Goal: Task Accomplishment & Management: Use online tool/utility

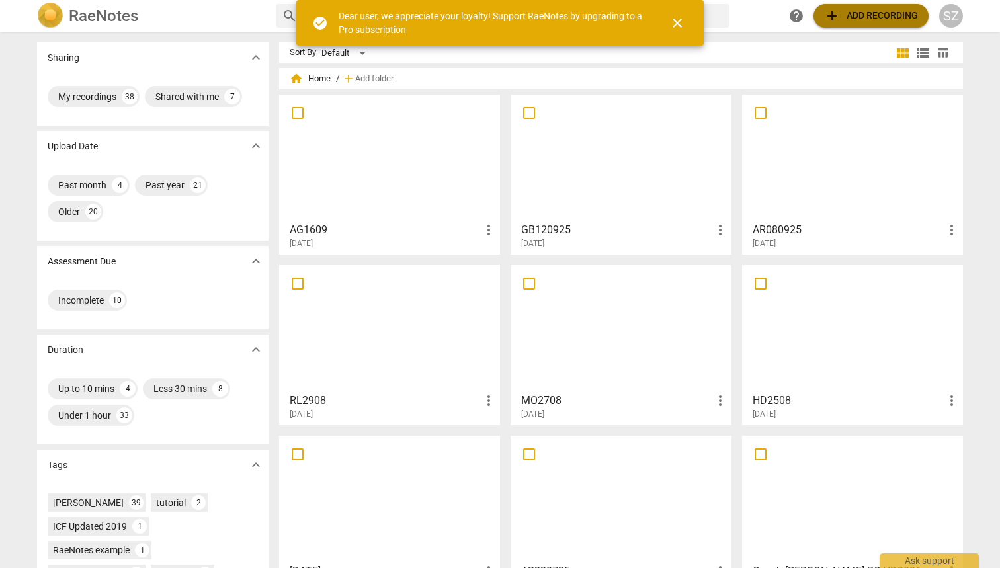
click at [841, 8] on span "add Add recording" at bounding box center [871, 16] width 94 height 16
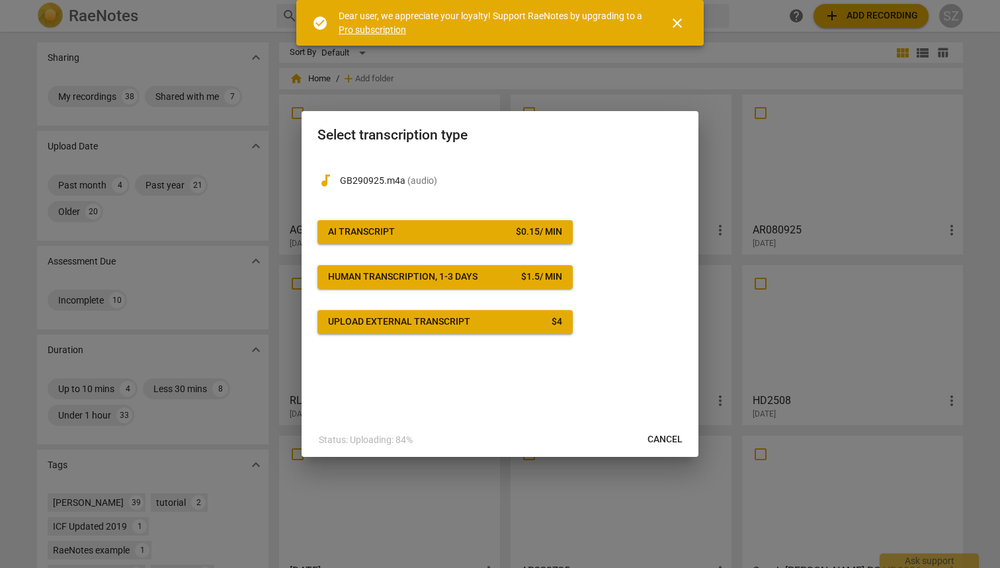
click at [354, 232] on div "AI Transcript" at bounding box center [361, 232] width 67 height 13
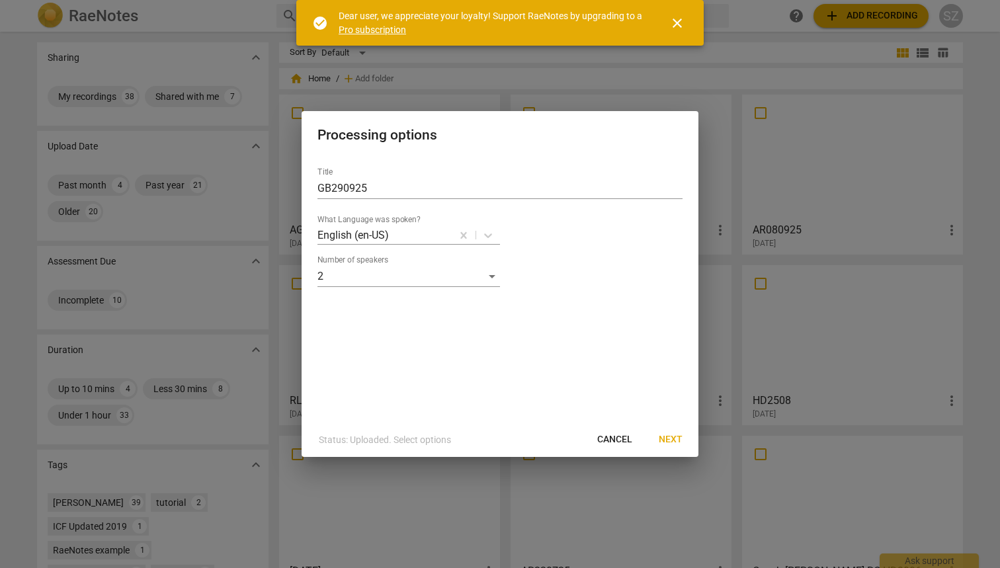
click at [664, 438] on span "Next" at bounding box center [671, 439] width 24 height 13
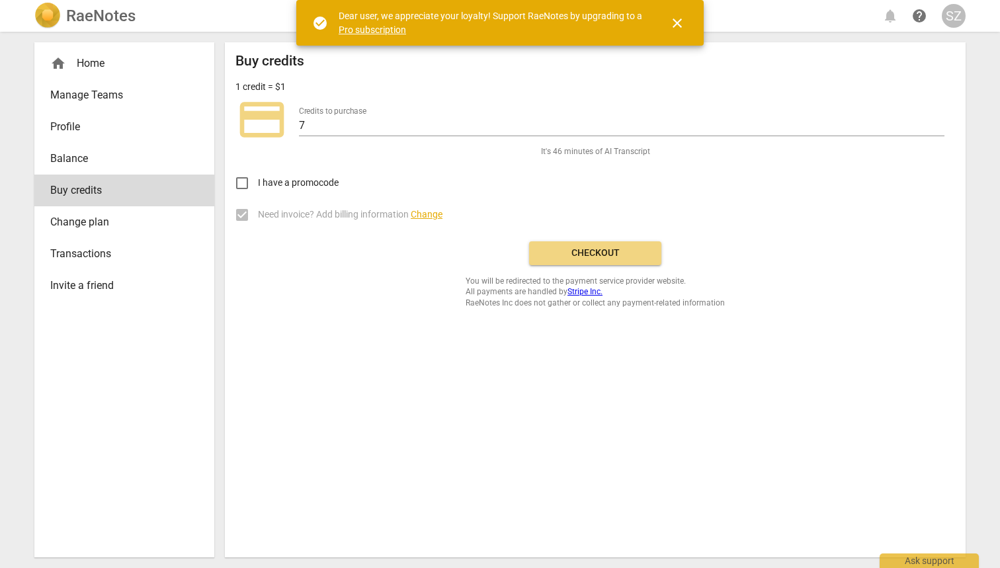
click at [576, 252] on span "Checkout" at bounding box center [595, 253] width 111 height 13
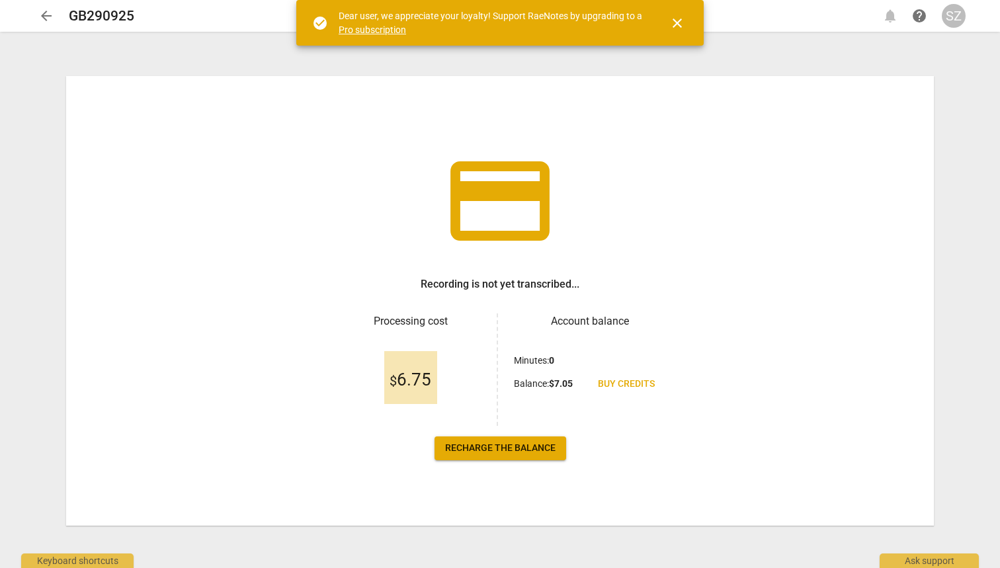
click at [679, 21] on span "close" at bounding box center [677, 23] width 16 height 16
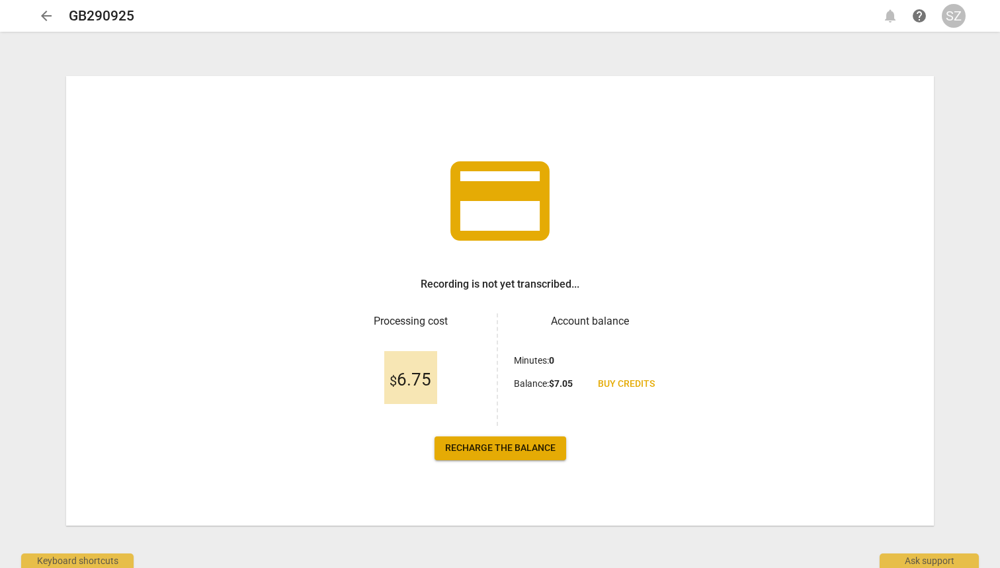
click at [46, 16] on span "arrow_back" at bounding box center [46, 16] width 16 height 16
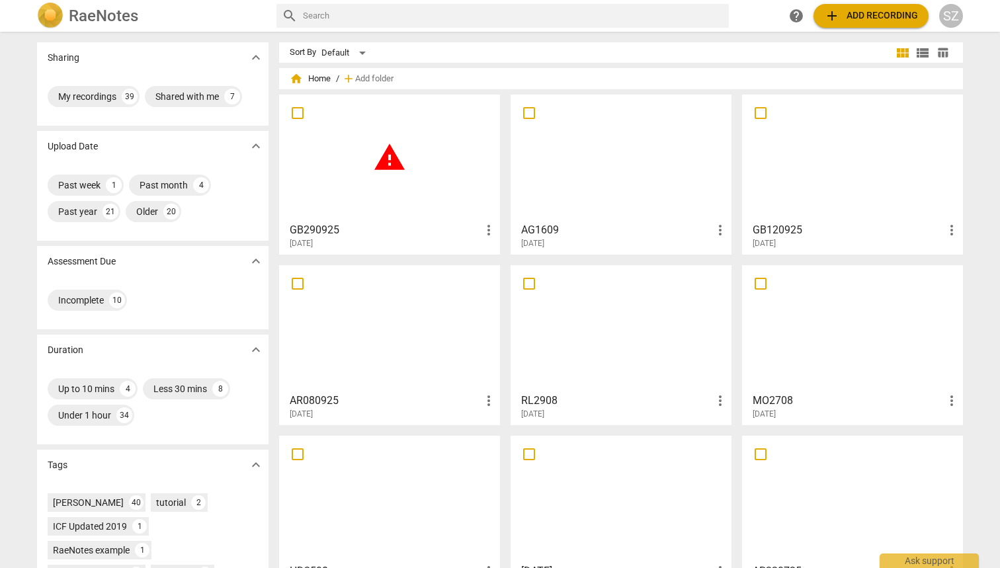
click at [380, 160] on span "warning" at bounding box center [389, 157] width 33 height 33
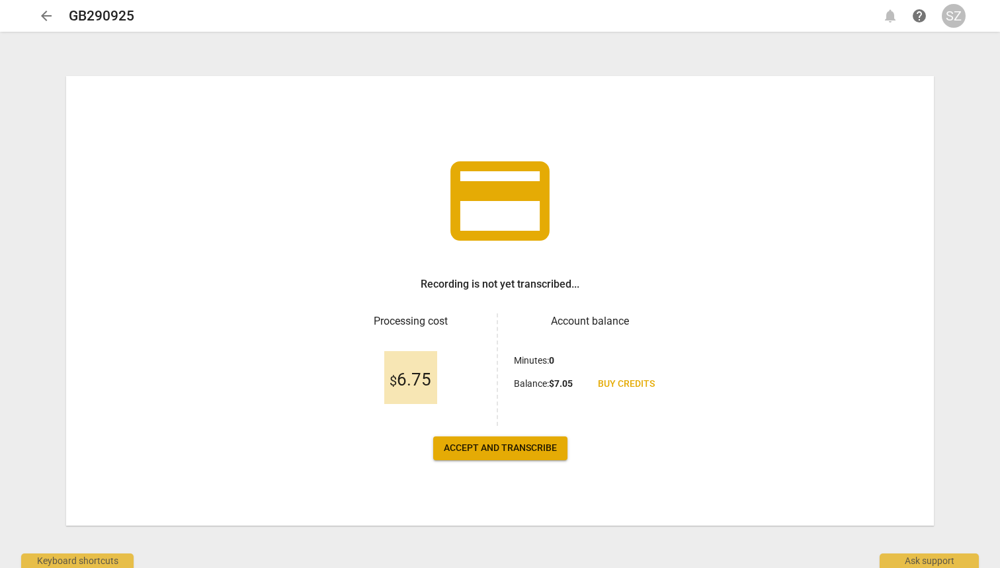
click at [508, 250] on span "Accept and transcribe" at bounding box center [500, 448] width 113 height 13
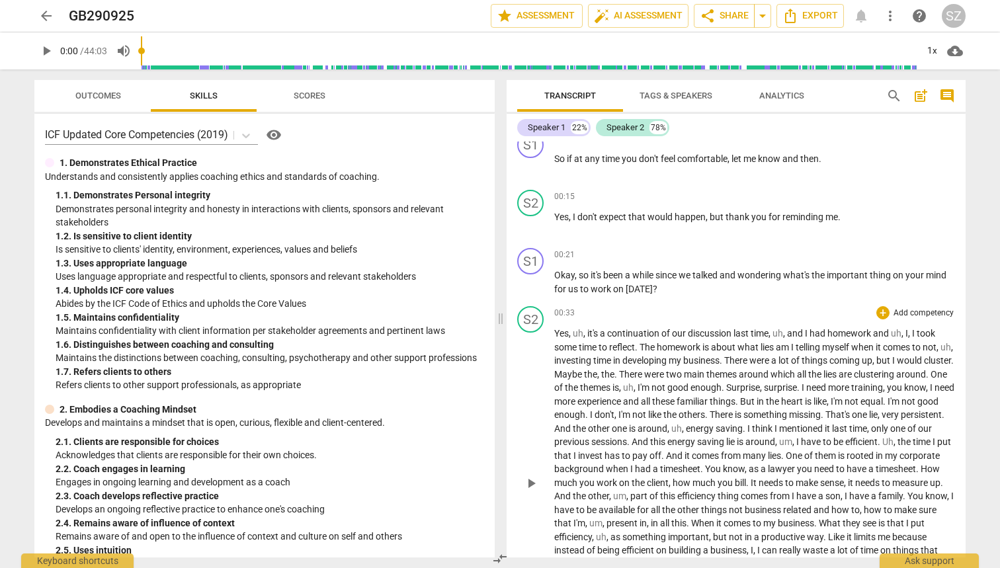
scroll to position [116, 0]
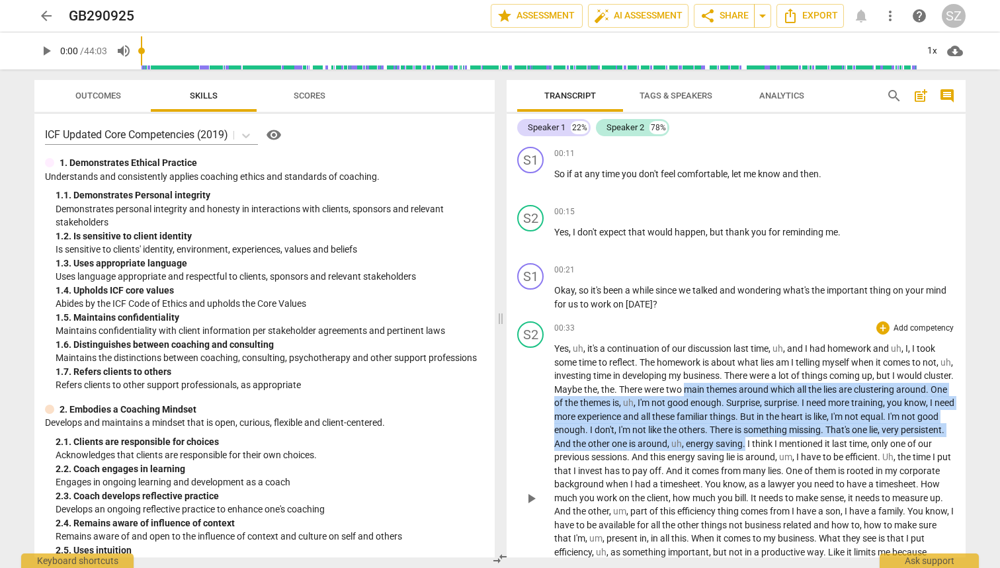
drag, startPoint x: 716, startPoint y: 388, endPoint x: 843, endPoint y: 441, distance: 137.0
click at [843, 250] on p "Yes , uh , it's a continuation of our discussion last time , uh , and I had hom…" at bounding box center [754, 498] width 401 height 312
click at [873, 250] on icon "button" at bounding box center [874, 424] width 13 height 16
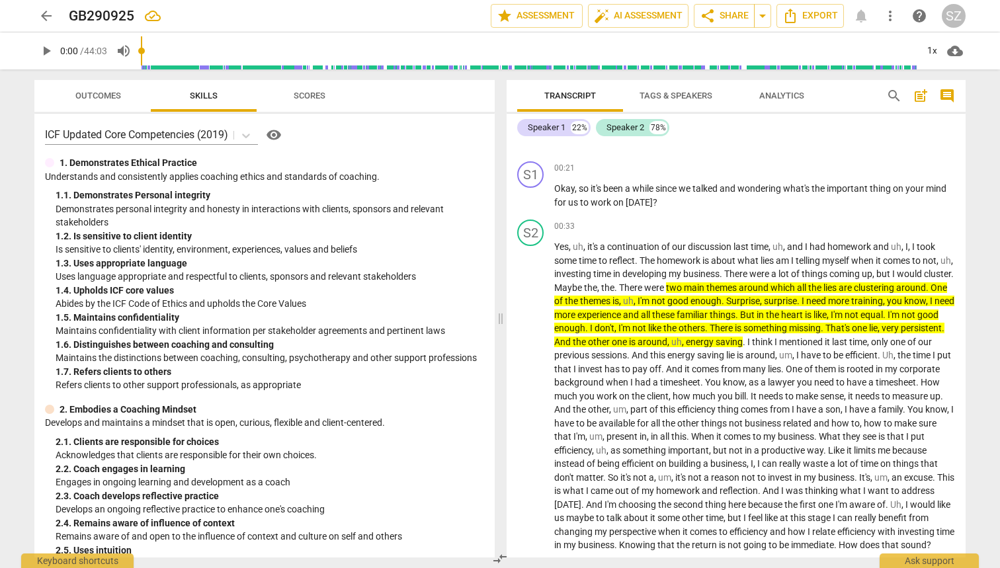
scroll to position [231, 0]
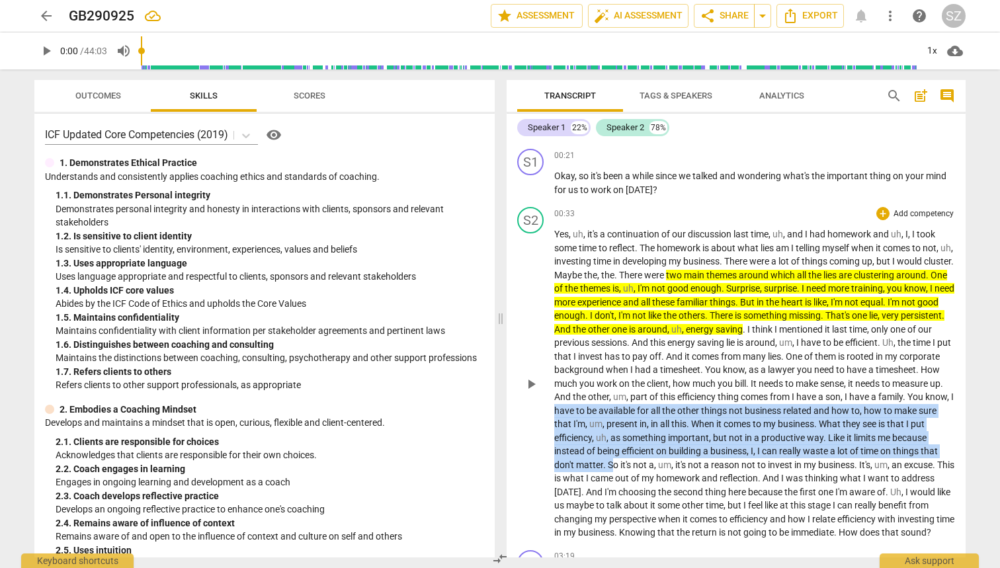
drag, startPoint x: 660, startPoint y: 406, endPoint x: 716, endPoint y: 459, distance: 77.7
click at [716, 250] on p "Yes , uh , it's a continuation of our discussion last time , uh , and I had hom…" at bounding box center [754, 384] width 401 height 312
click at [752, 250] on icon "button" at bounding box center [755, 442] width 13 height 16
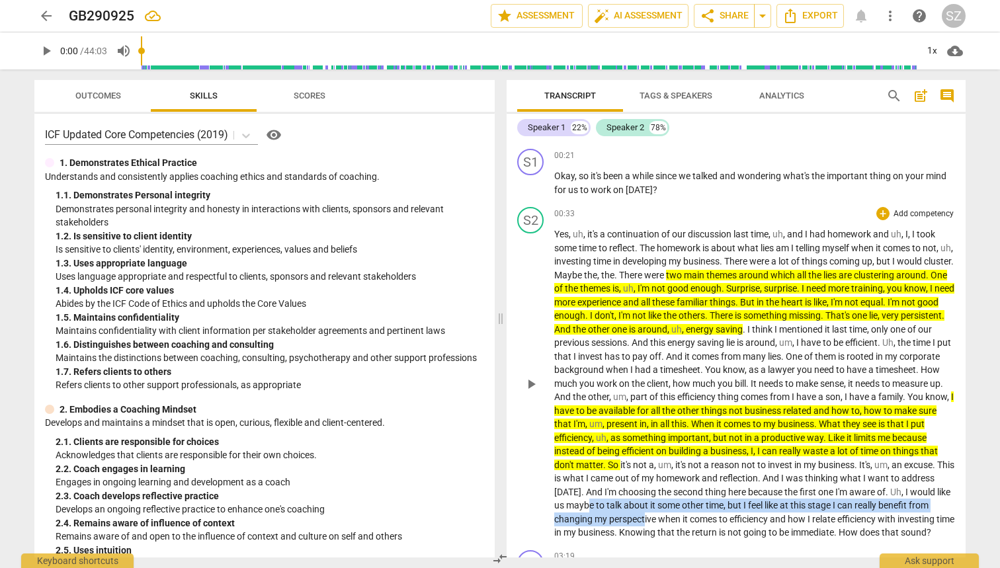
drag, startPoint x: 723, startPoint y: 499, endPoint x: 770, endPoint y: 511, distance: 48.5
click at [770, 250] on p "Yes , uh , it's a continuation of our discussion last time , uh , and I had hom…" at bounding box center [754, 384] width 401 height 312
click at [658, 250] on span "perspective" at bounding box center [633, 519] width 49 height 11
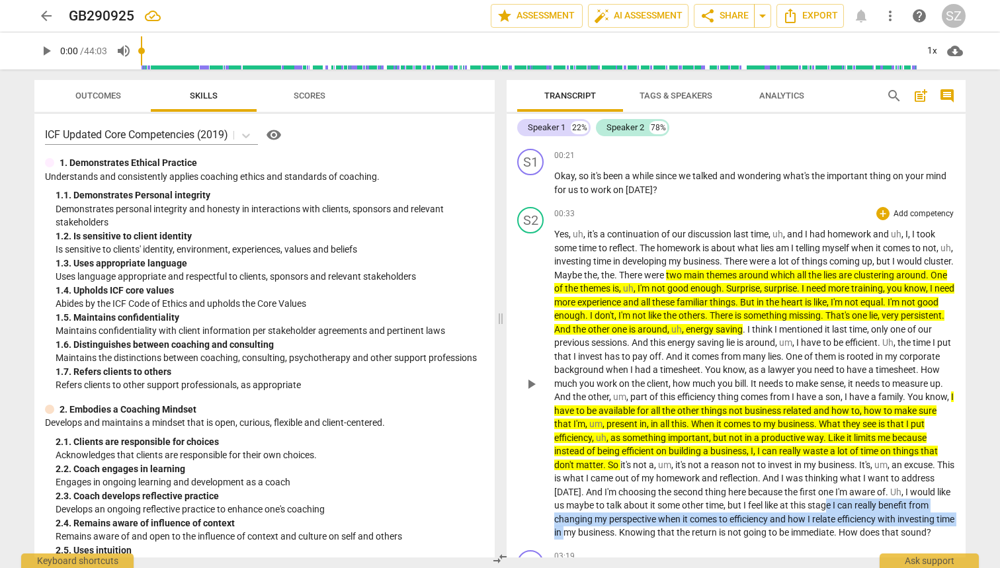
drag, startPoint x: 574, startPoint y: 513, endPoint x: 712, endPoint y: 528, distance: 139.7
click at [712, 250] on p "Yes , uh , it's a continuation of our discussion last time , uh , and I had hom…" at bounding box center [754, 384] width 401 height 312
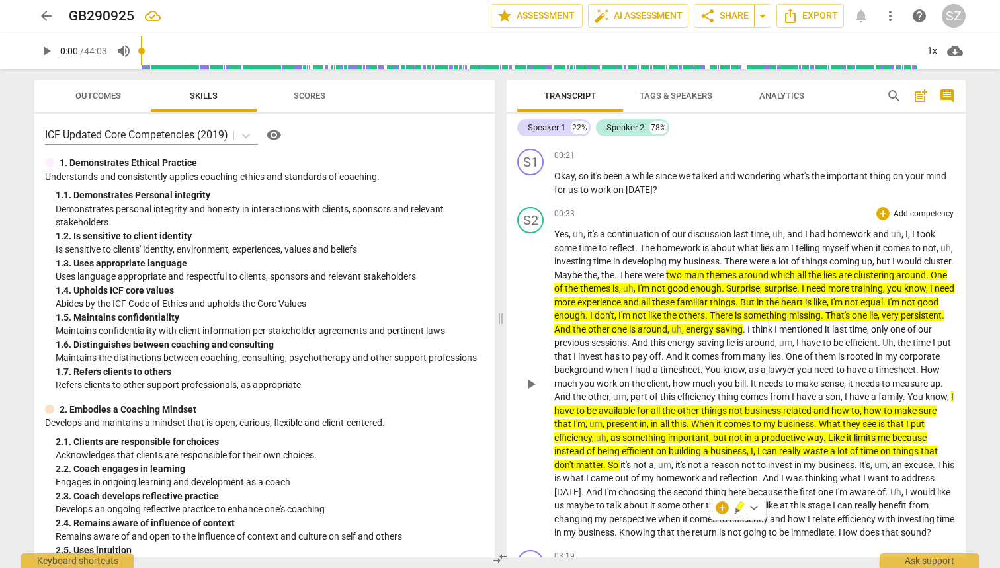
click at [757, 250] on p "Yes , uh , it's a continuation of our discussion last time , uh , and I had hom…" at bounding box center [754, 384] width 401 height 312
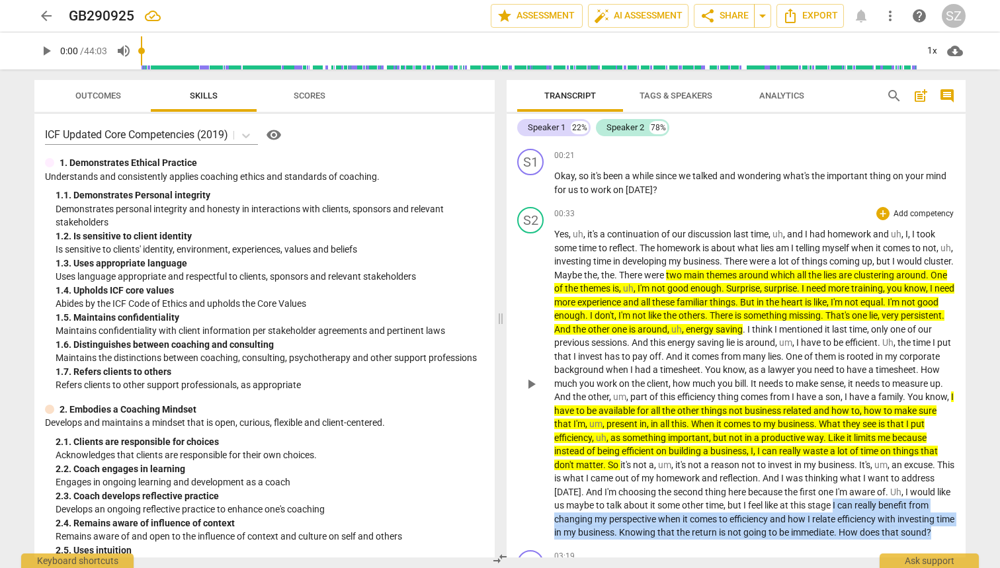
drag, startPoint x: 579, startPoint y: 509, endPoint x: 705, endPoint y: 533, distance: 127.8
click at [705, 250] on p "Yes , uh , it's a continuation of our discussion last time , uh , and I had hom…" at bounding box center [754, 384] width 401 height 312
click at [723, 250] on icon "button" at bounding box center [725, 519] width 8 height 9
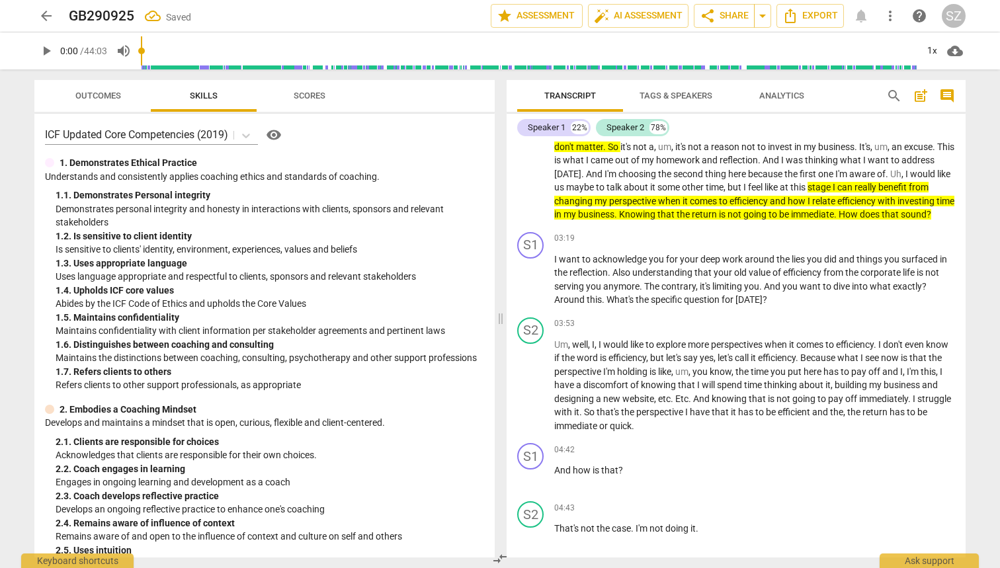
scroll to position [550, 0]
click at [881, 242] on div "+" at bounding box center [882, 238] width 13 height 13
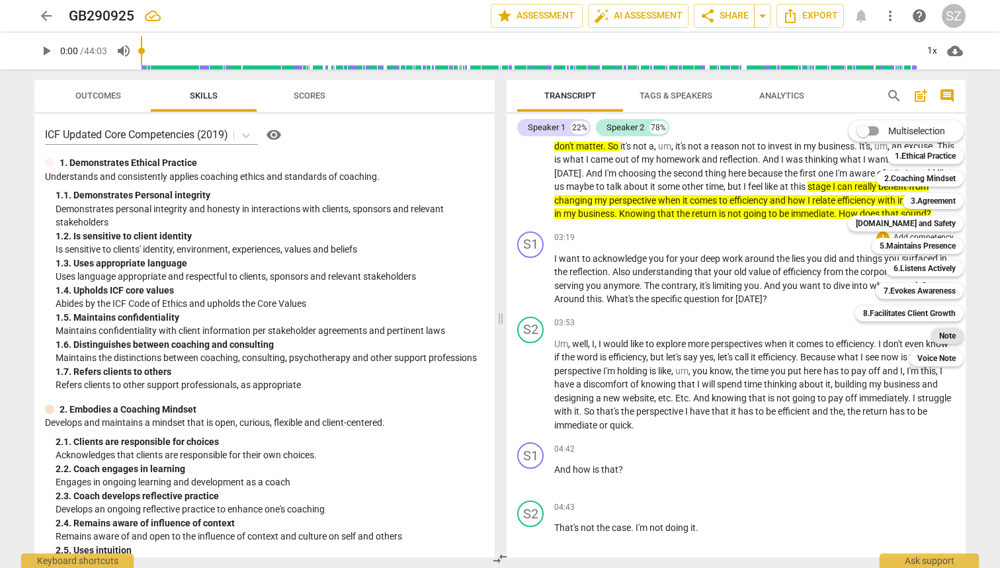
click at [955, 250] on b "Note" at bounding box center [947, 336] width 17 height 16
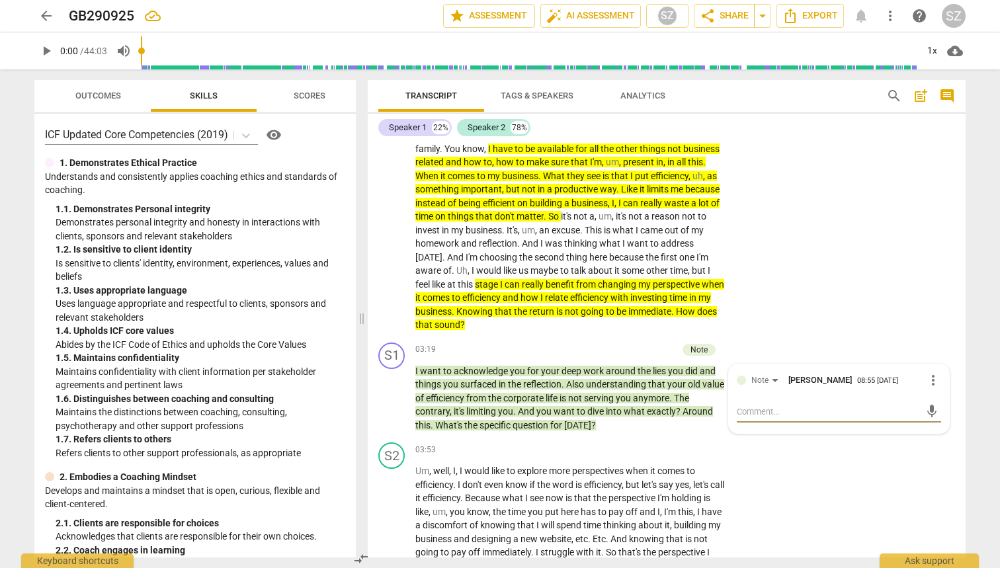
type textarea "C"
type textarea "Cl"
type textarea "Cla"
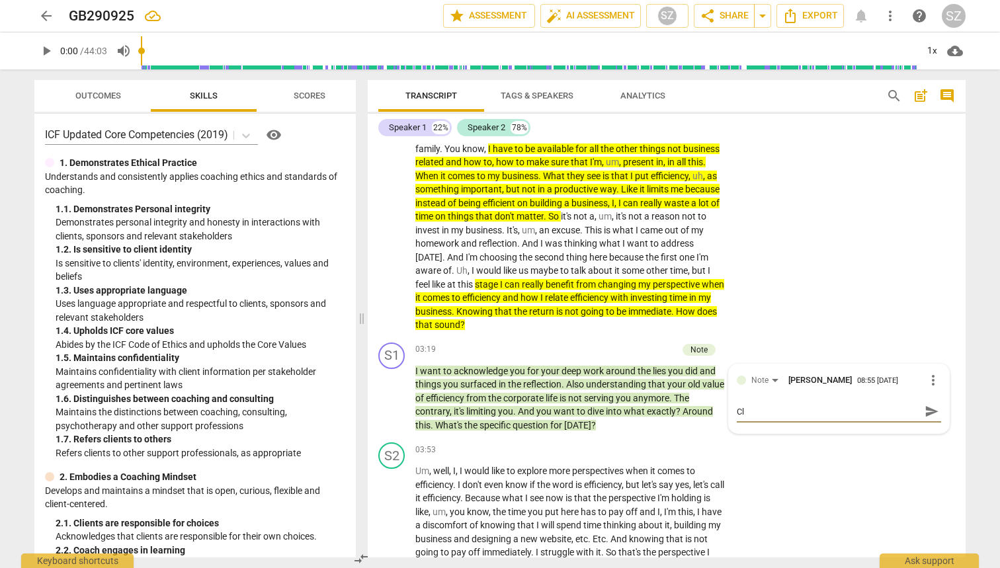
type textarea "Cla"
type textarea "Clar"
type textarea "Clari"
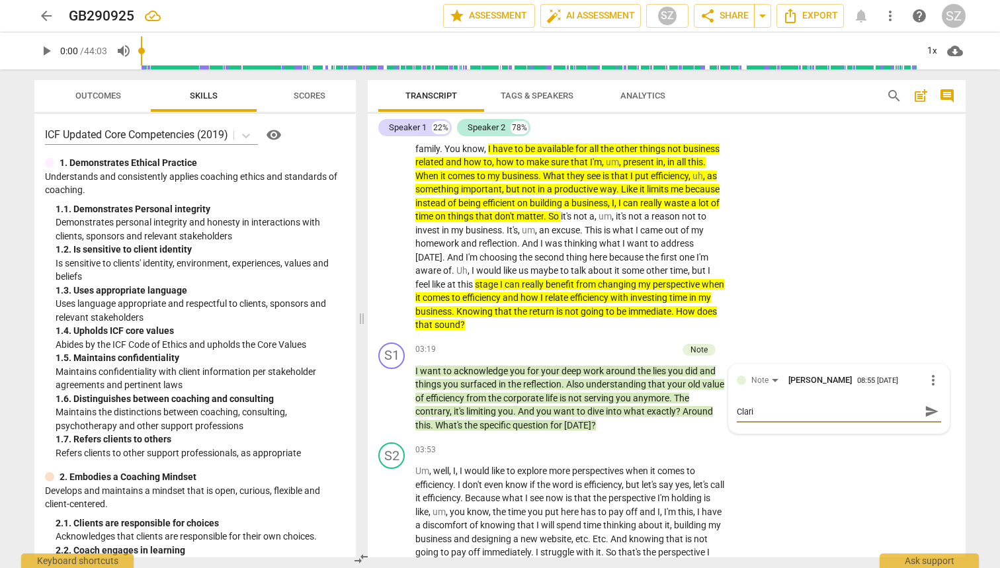
type textarea "Clarit"
type textarea "Clarity"
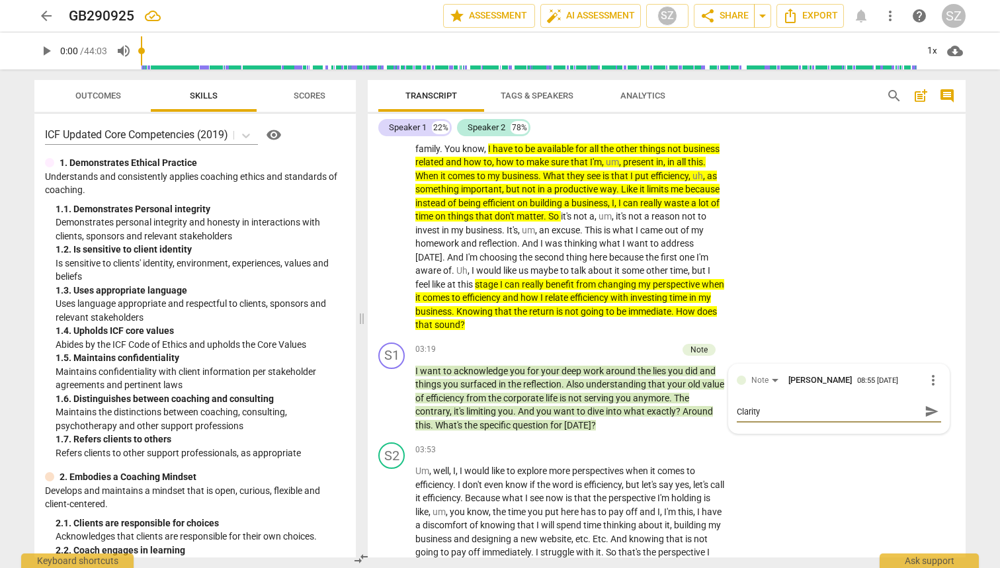
type textarea "Clarity"
type textarea "Clarity a"
type textarea "Clarity ar"
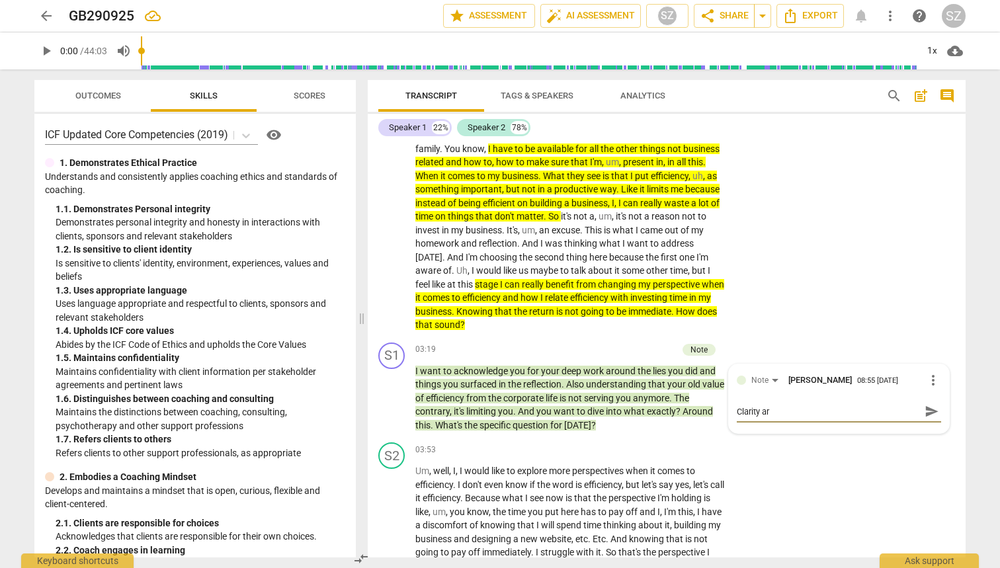
type textarea "Clarity aro"
type textarea "Clarity arou"
type textarea "Clarity aroun"
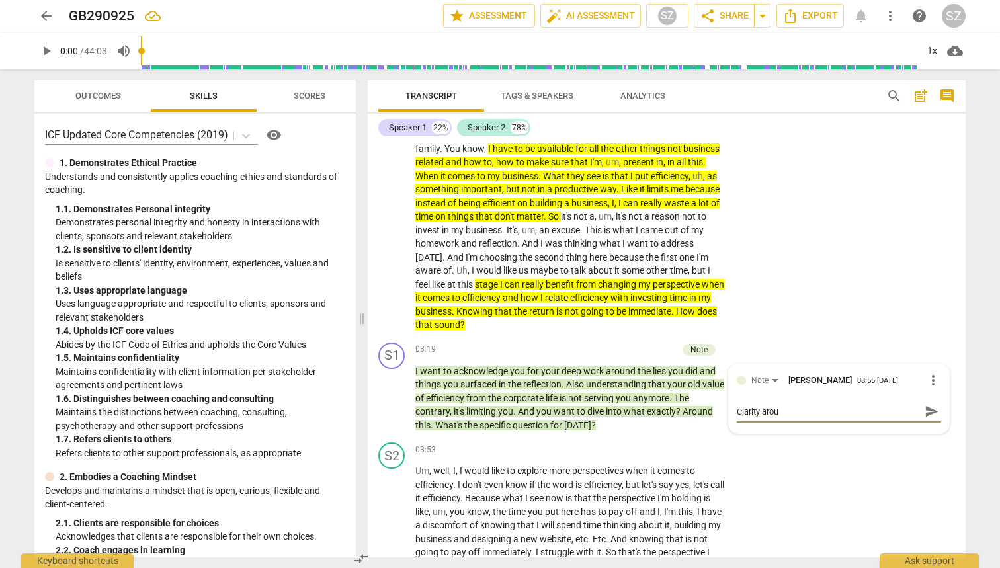
type textarea "Clarity aroun"
type textarea "Clarity around"
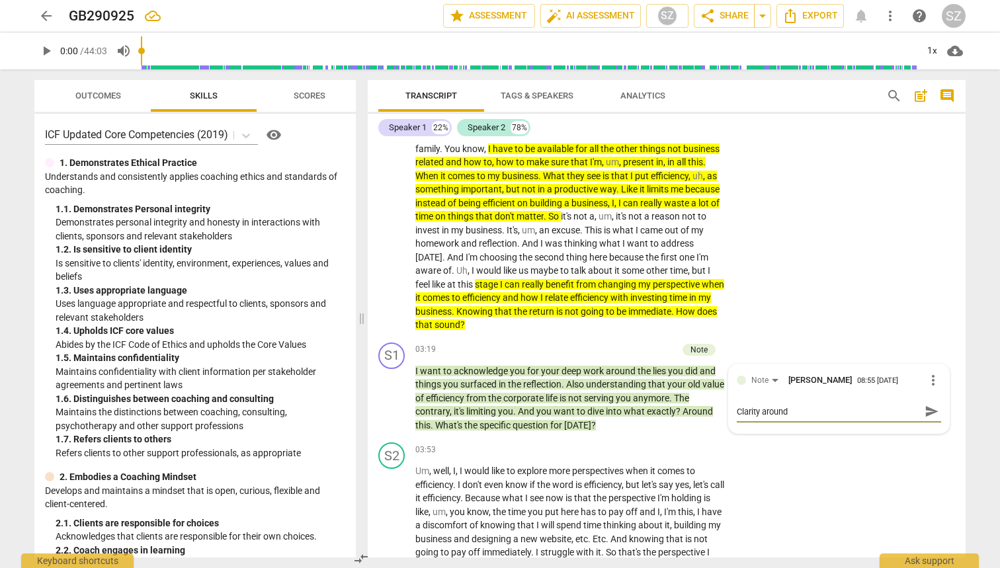
type textarea "Clarity around e"
type textarea "Clarity around ef"
type textarea "Clarity around eff"
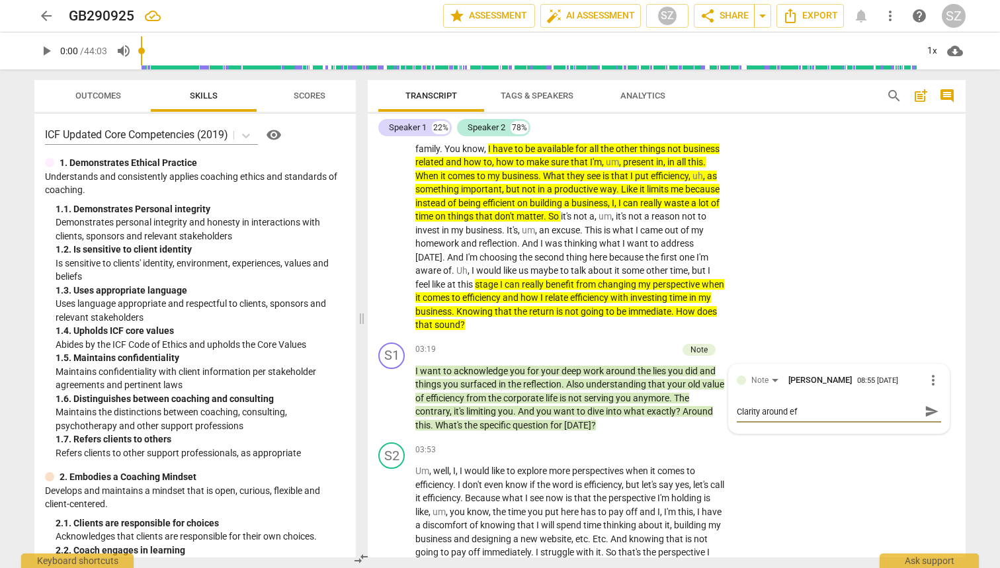
type textarea "Clarity around eff"
type textarea "Clarity around effi"
type textarea "Clarity around effic"
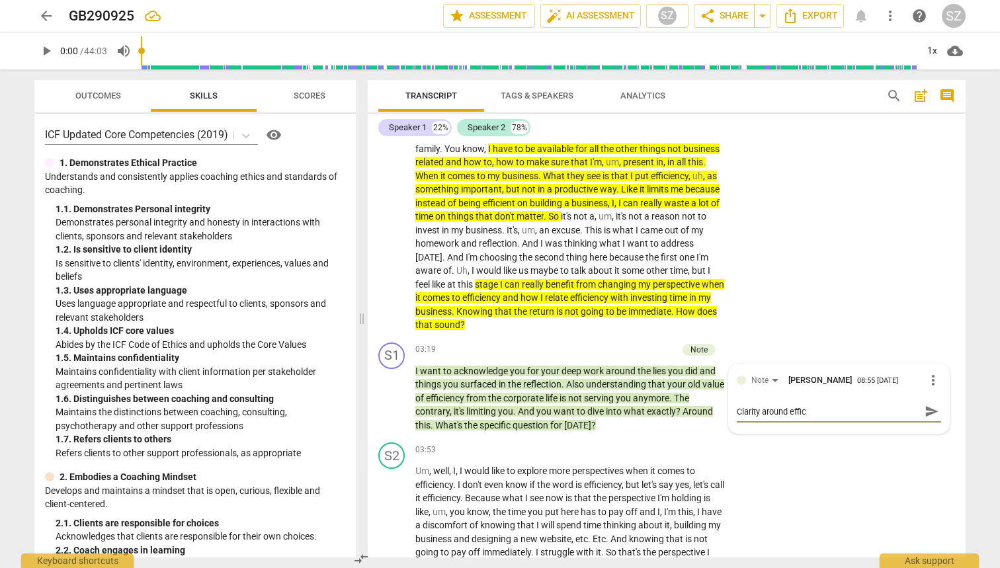
type textarea "Clarity around effici"
type textarea "Clarity around efficie"
type textarea "Clarity around efficien"
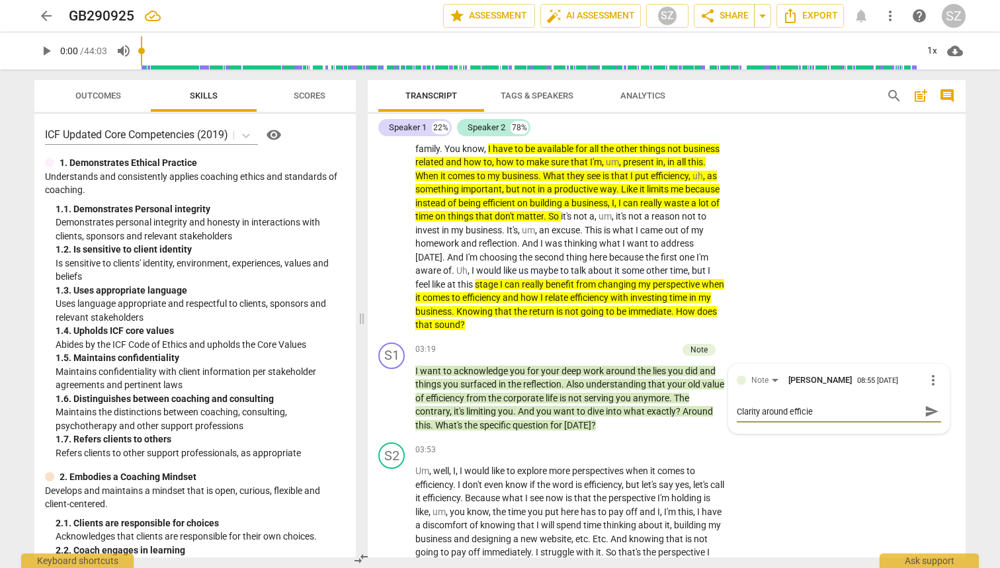
type textarea "Clarity around efficien"
type textarea "Clarity around efficienc"
type textarea "Clarity around efficiency"
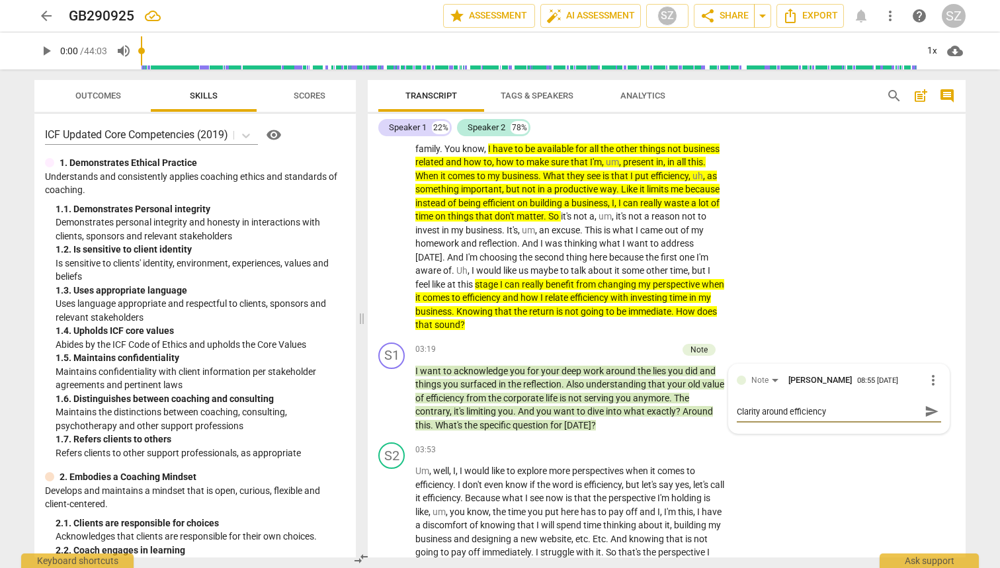
type textarea "Clarity around efficiency"
drag, startPoint x: 757, startPoint y: 401, endPoint x: 722, endPoint y: 401, distance: 34.4
click at [722, 250] on div "S1 play_arrow pause 03:19 + Add competency Note keyboard_arrow_right I want to …" at bounding box center [667, 387] width 598 height 101
type textarea "W around efficiency"
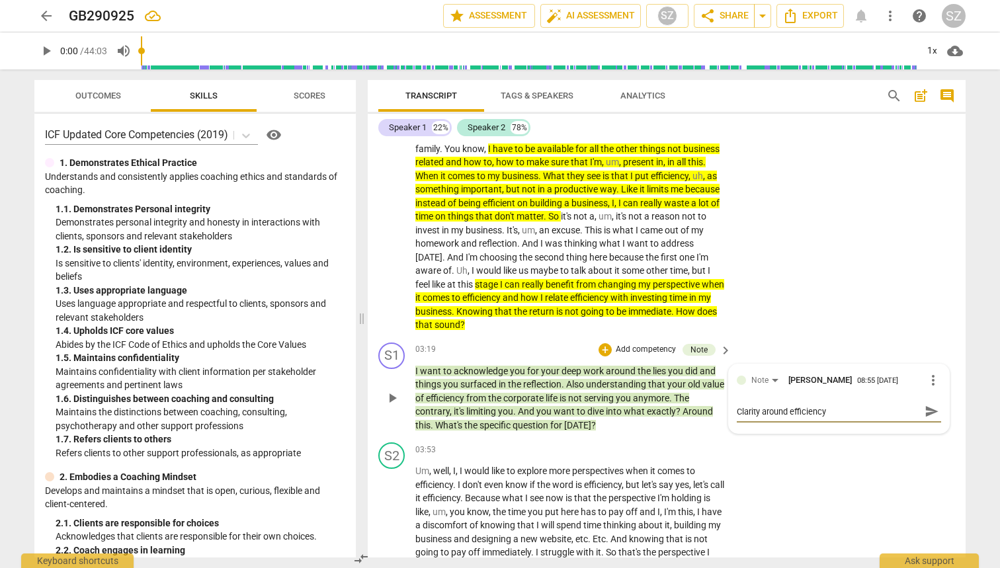
type textarea "W around efficiency"
type textarea "Wi around efficiency"
type textarea "Wit around efficiency"
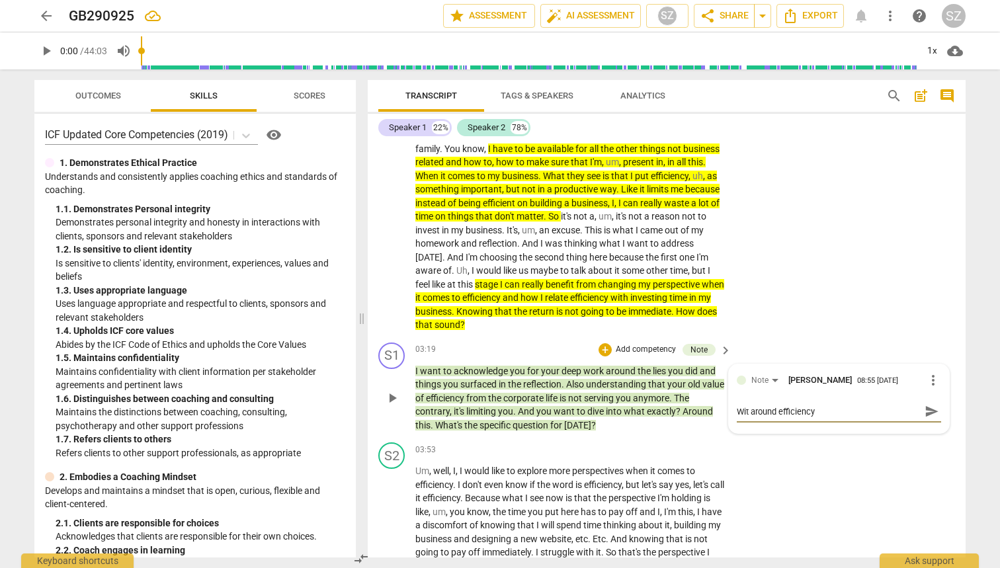
type textarea "With around efficiency"
type textarea "With t around efficiency"
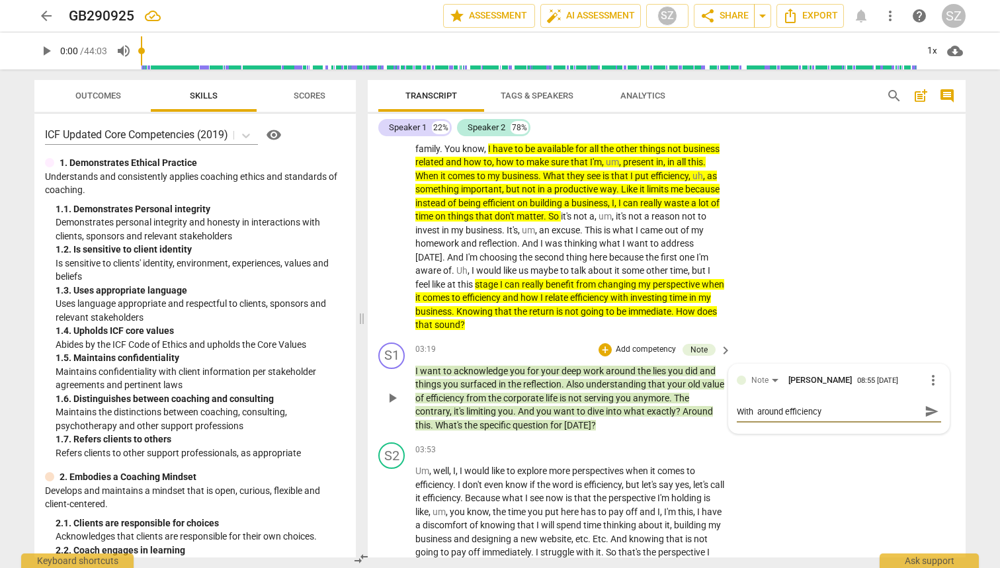
type textarea "With t around efficiency"
type textarea "With th around efficiency"
type textarea "With tha around efficiency"
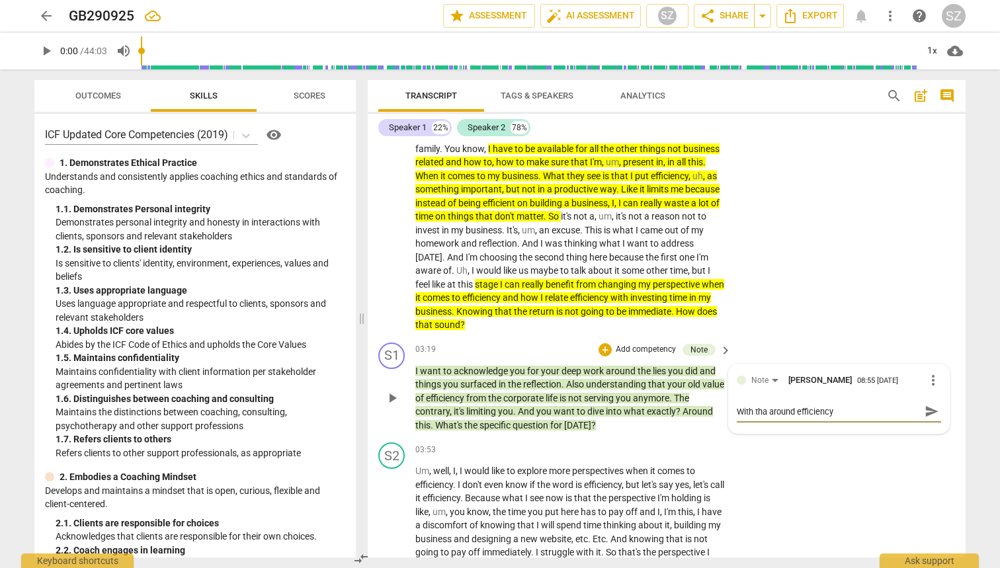
type textarea "With that around efficiency"
type textarea "With that c around efficiency"
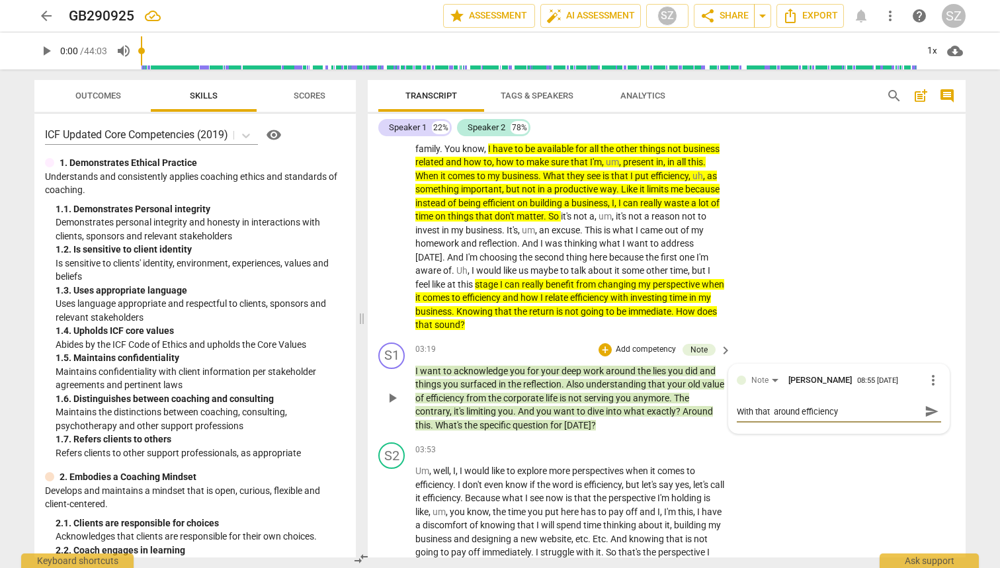
type textarea "With that c around efficiency"
type textarea "With that cl around efficiency"
type textarea "With that cla around efficiency"
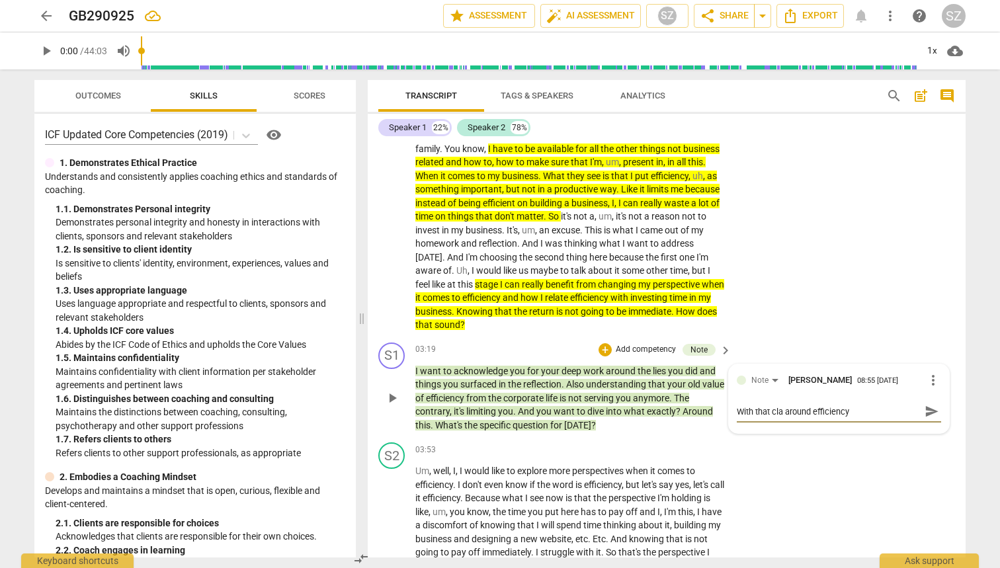
type textarea "With that clar around efficiency"
type textarea "With that clari around efficiency"
type textarea "With that clarit around efficiency"
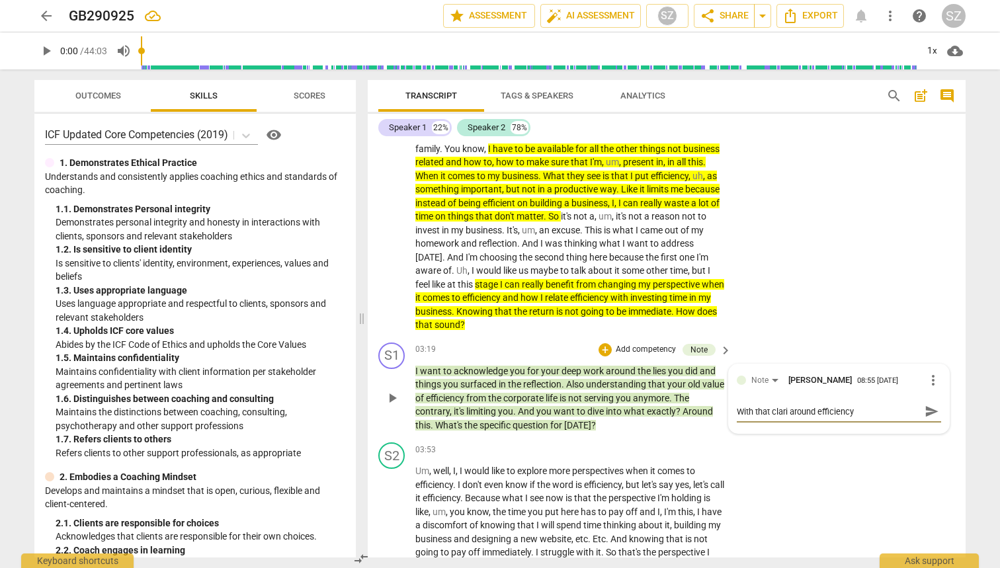
type textarea "With that clarit around efficiency"
type textarea "With that clarity around efficiency"
click at [867, 250] on textarea "With that clarity around efficiency" at bounding box center [828, 412] width 183 height 13
type textarea "With that clarity around efficiency a"
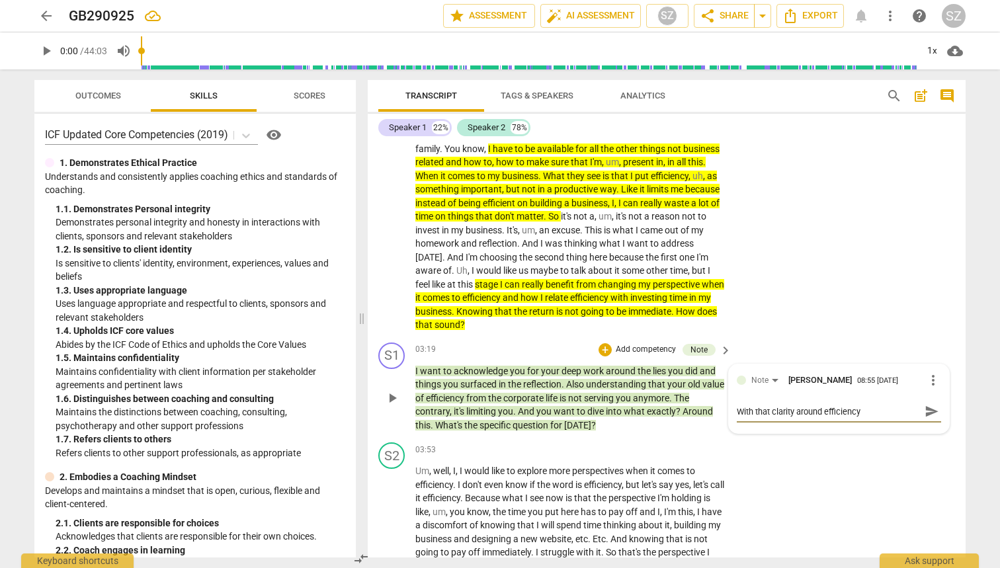
type textarea "With that clarity around efficiency a"
type textarea "With that clarity around efficiency an"
type textarea "With that clarity around efficiency and"
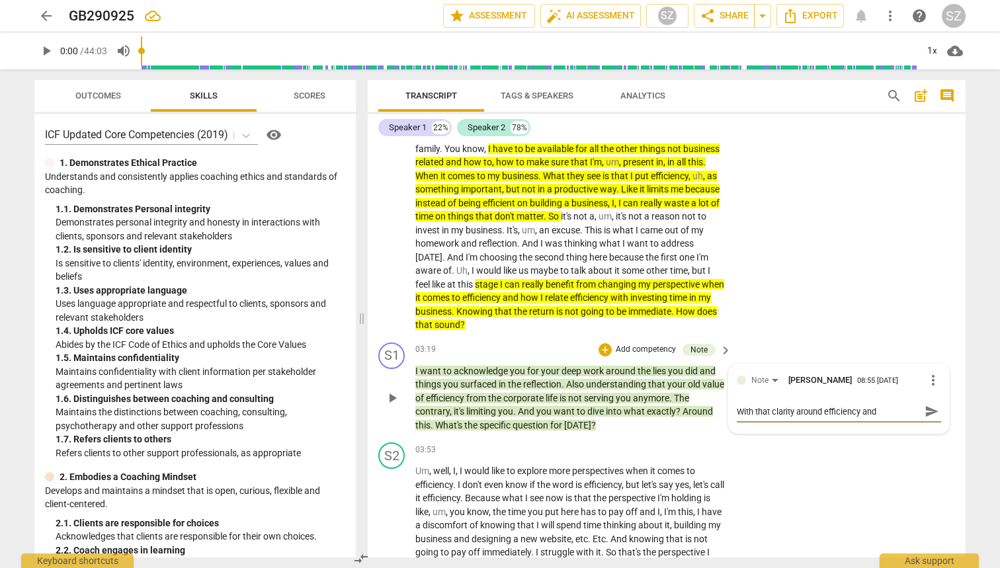
type textarea "With that clarity around efficiency and"
type textarea "With that clarity around efficiency and l"
type textarea "With that clarity around efficiency and le"
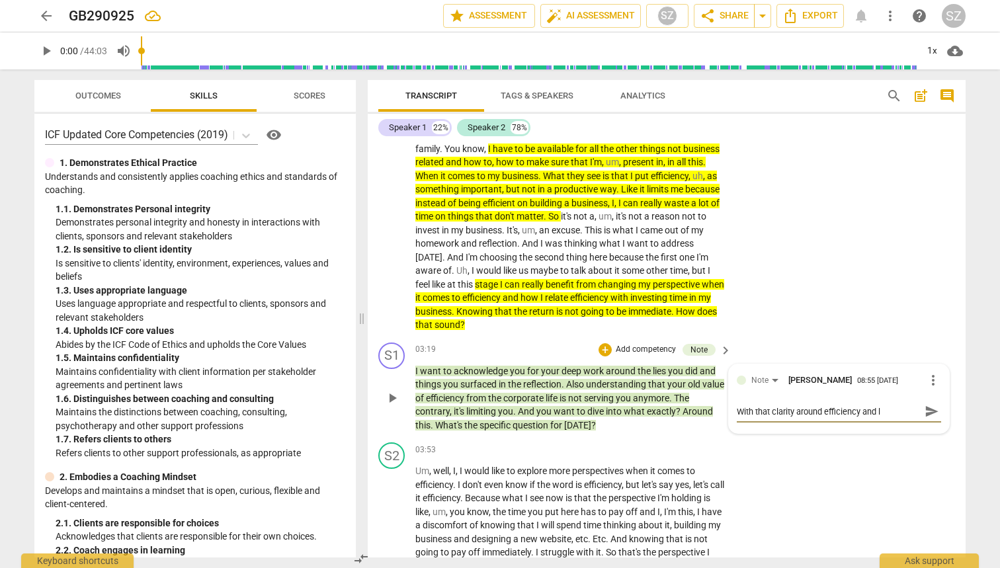
type textarea "With that clarity around efficiency and le"
type textarea "With that clarity around efficiency and let"
type textarea "With that clarity around efficiency and lett"
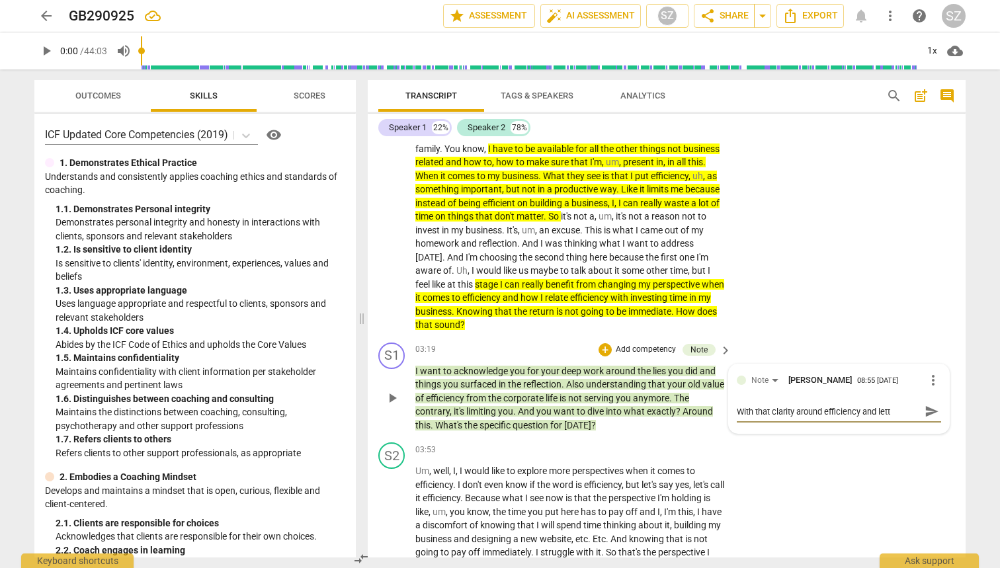
type textarea "With that clarity around efficiency and letti"
type textarea "With that clarity around efficiency and lettin"
type textarea "With that clarity around efficiency and letting"
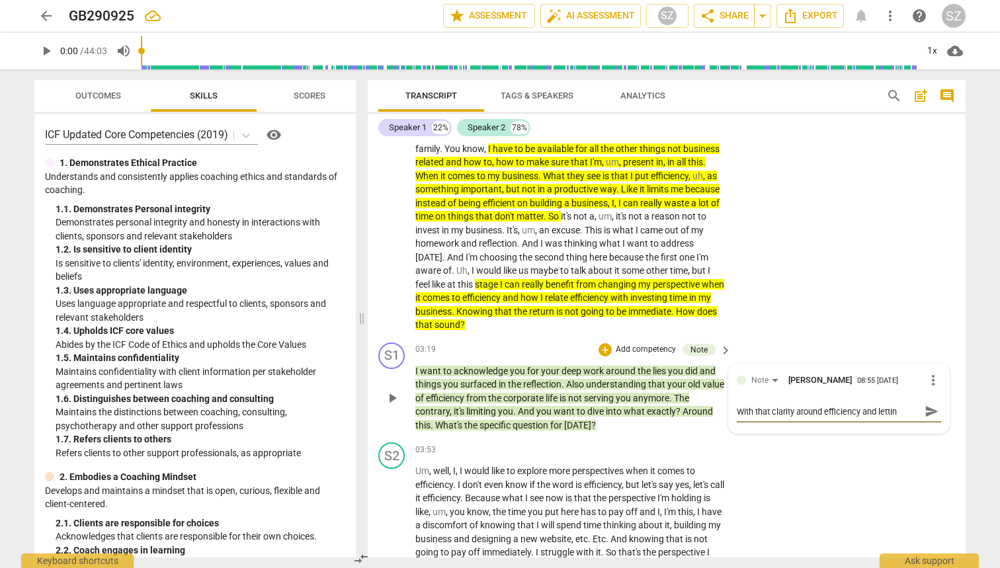
type textarea "With that clarity around efficiency and letting"
type textarea "With that clarity around efficiency and letting g"
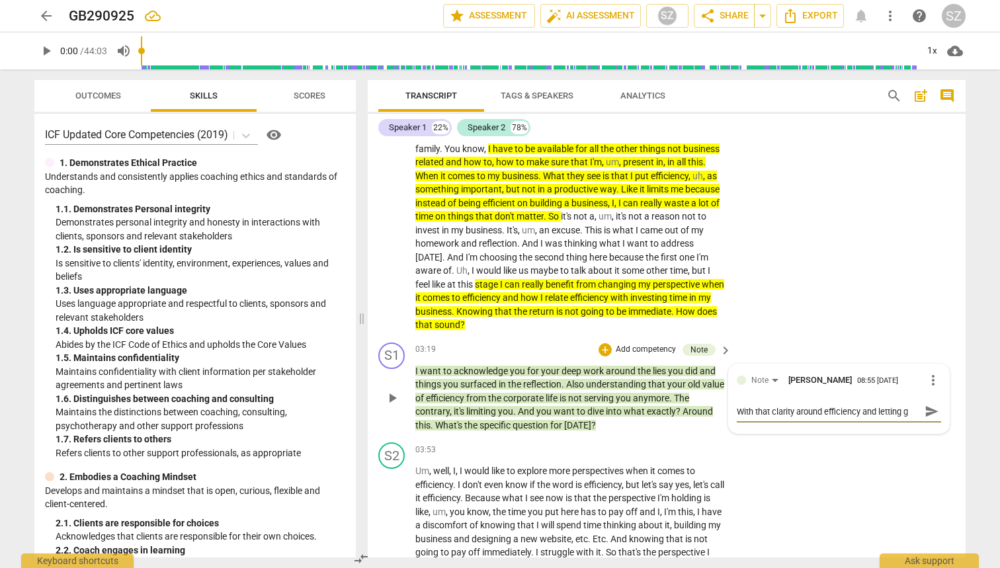
type textarea "With that clarity around efficiency and letting go"
type textarea "With that clarity around efficiency and letting go o"
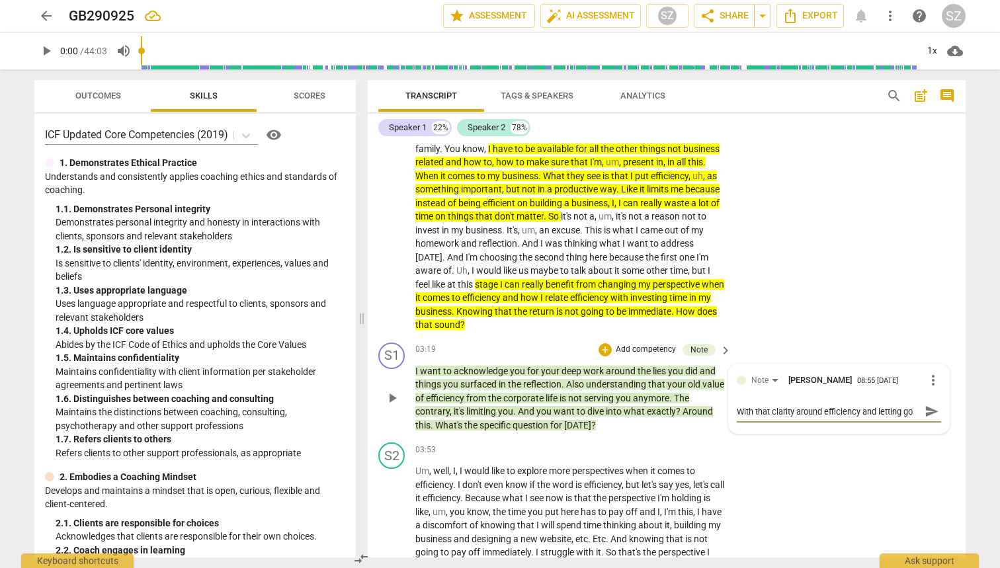
type textarea "With that clarity around efficiency and letting go o"
type textarea "With that clarity around efficiency and letting go ot"
type textarea "With that clarity around efficiency and letting go to"
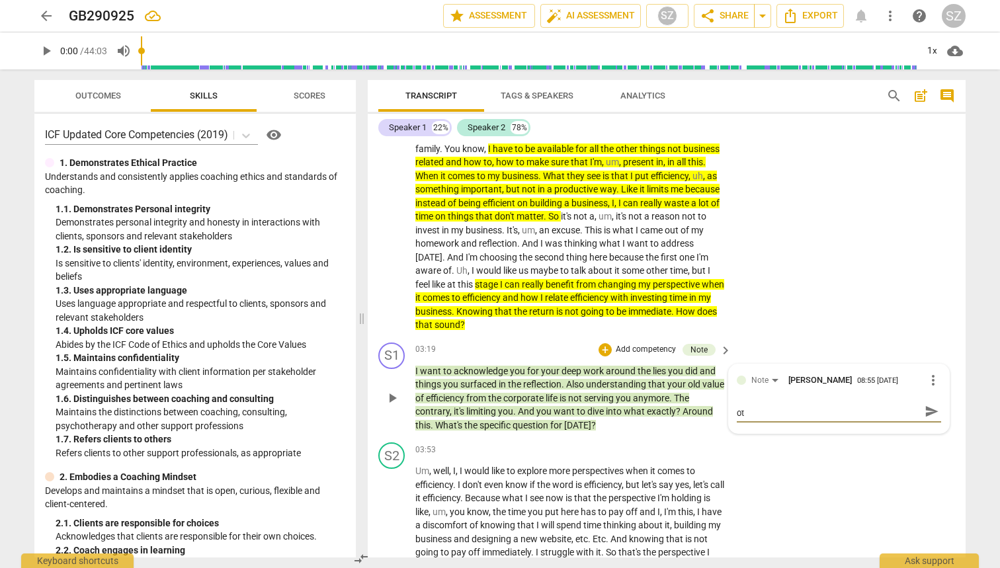
type textarea "With that clarity around efficiency and letting go to"
type textarea "With that clarity around efficiency and letting go to t"
type textarea "With that clarity around efficiency and letting go to th"
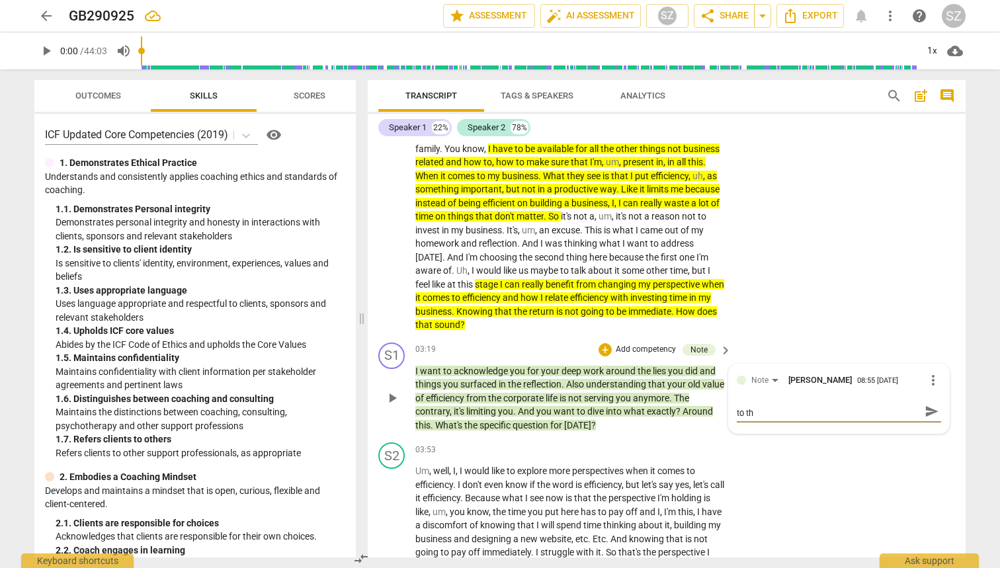
type textarea "With that clarity around efficiency and letting go to the"
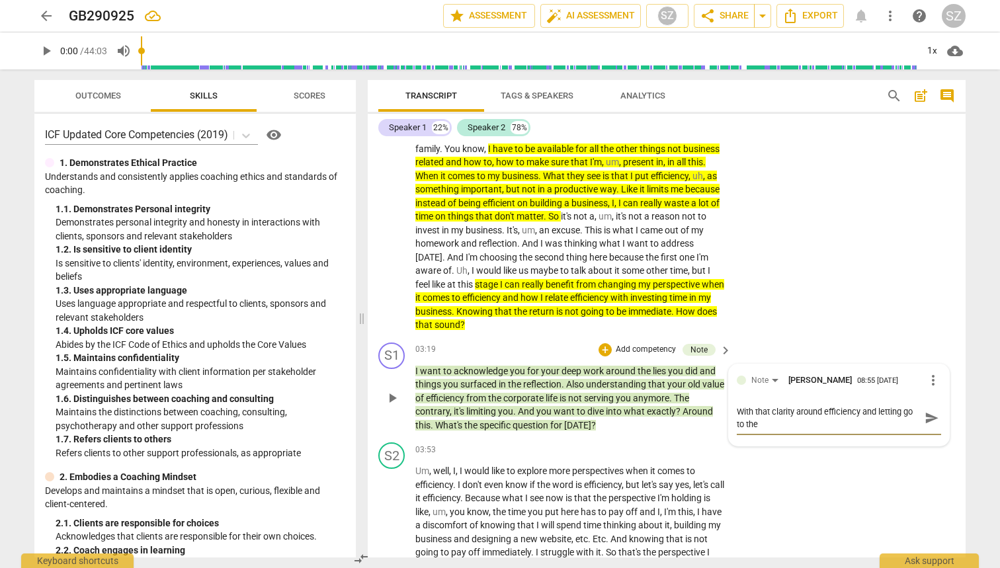
type textarea "With that clarity around efficiency and letting go to the i"
type textarea "With that clarity around efficiency and letting go to the im"
type textarea "With that clarity around efficiency and letting go to the imm"
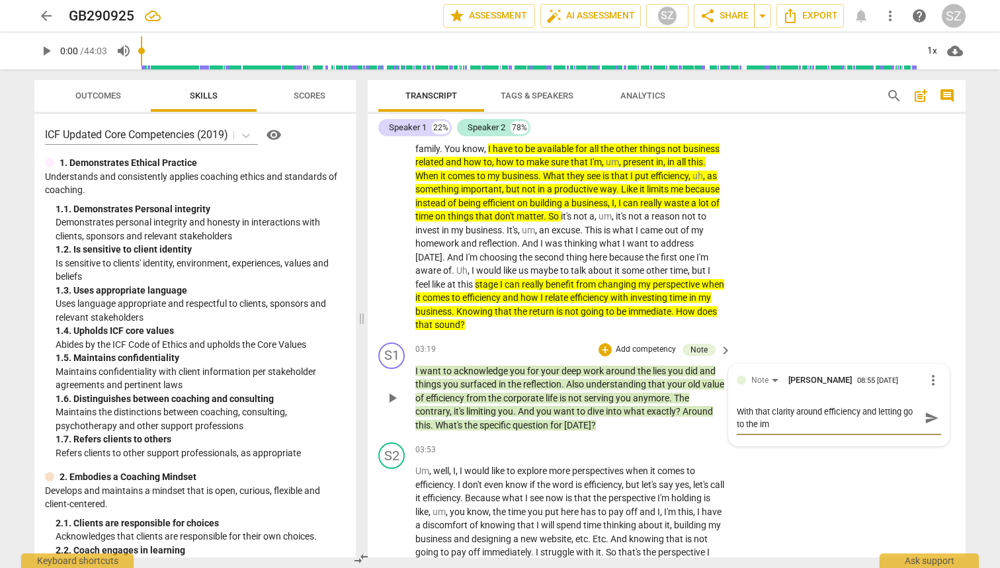
type textarea "With that clarity around efficiency and letting go to the imm"
type textarea "With that clarity around efficiency and letting go to the immi"
type textarea "With that clarity around efficiency and letting go to the immid"
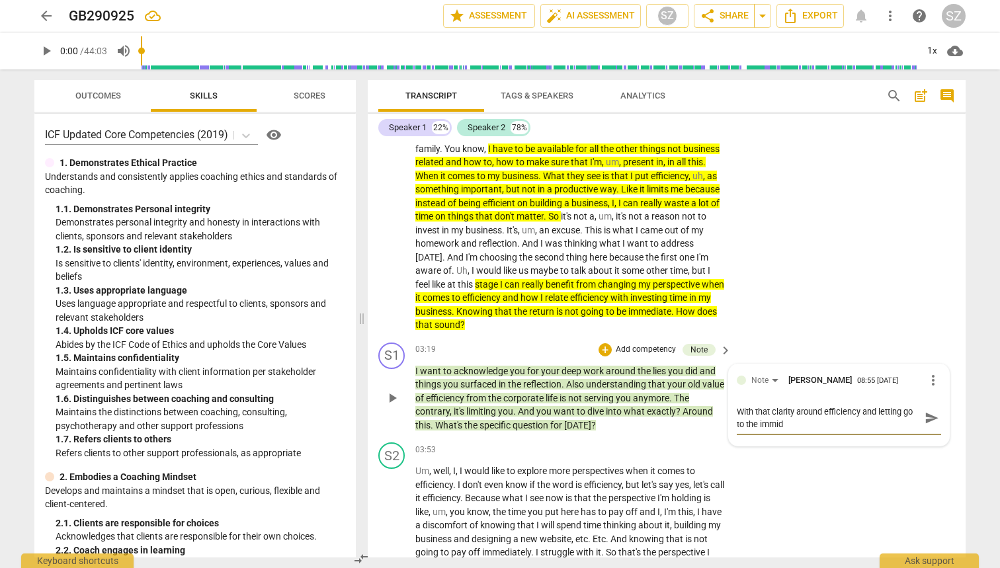
type textarea "With that clarity around efficiency and letting go to the [PERSON_NAME]"
type textarea "With that clarity around efficiency and letting go to the immidia"
type textarea "With that clarity around efficiency and letting go to the immidiat"
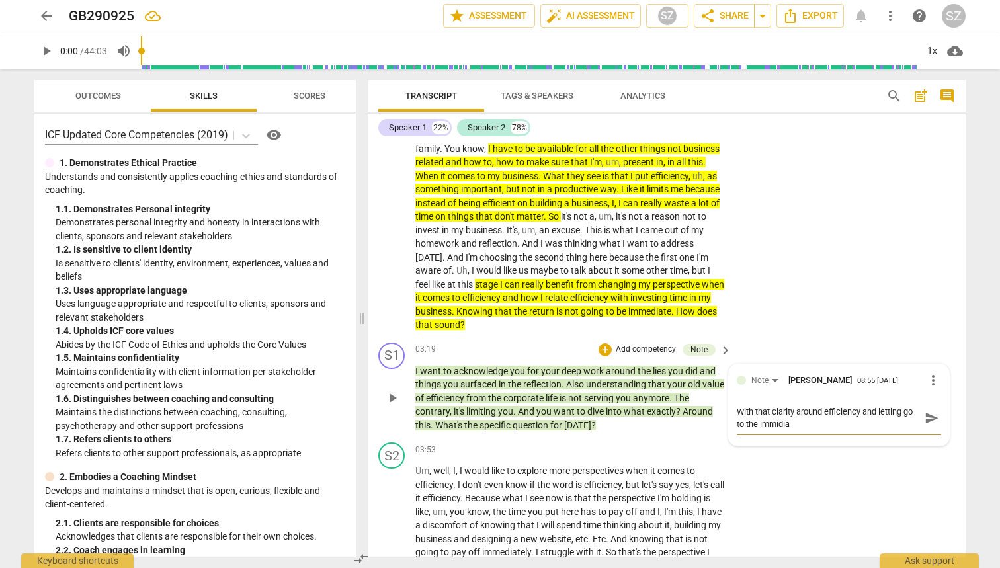
type textarea "With that clarity around efficiency and letting go to the immidiat"
type textarea "With that clarity around efficiency and letting go to the immidiate"
type textarea "With that clarity around efficiency and letting go to the immediate"
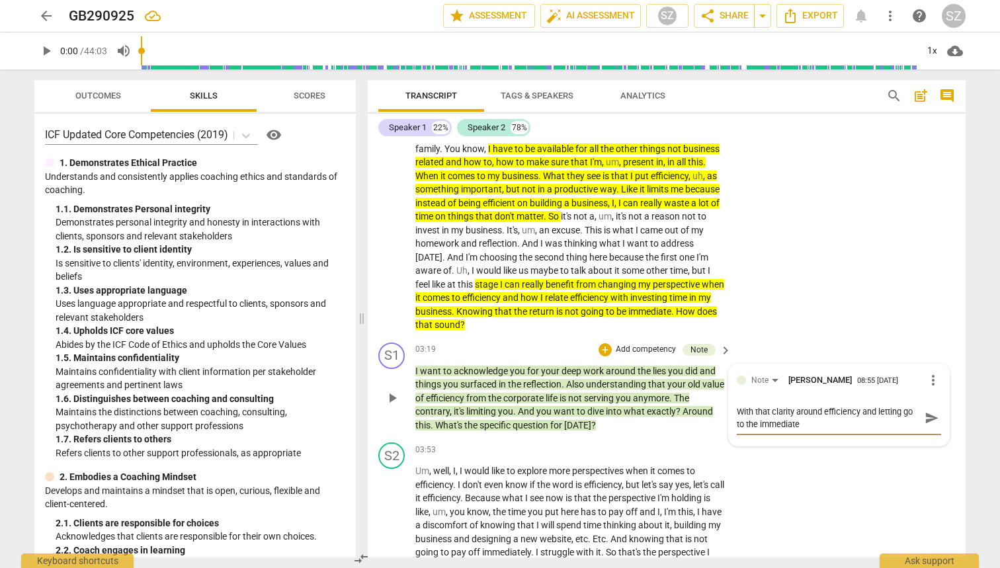
type textarea "With that clarity around efficiency and letting go to the immediate r"
type textarea "With that clarity around efficiency and letting go to the immediate re"
type textarea "With that clarity around efficiency and letting go to the immediate ret"
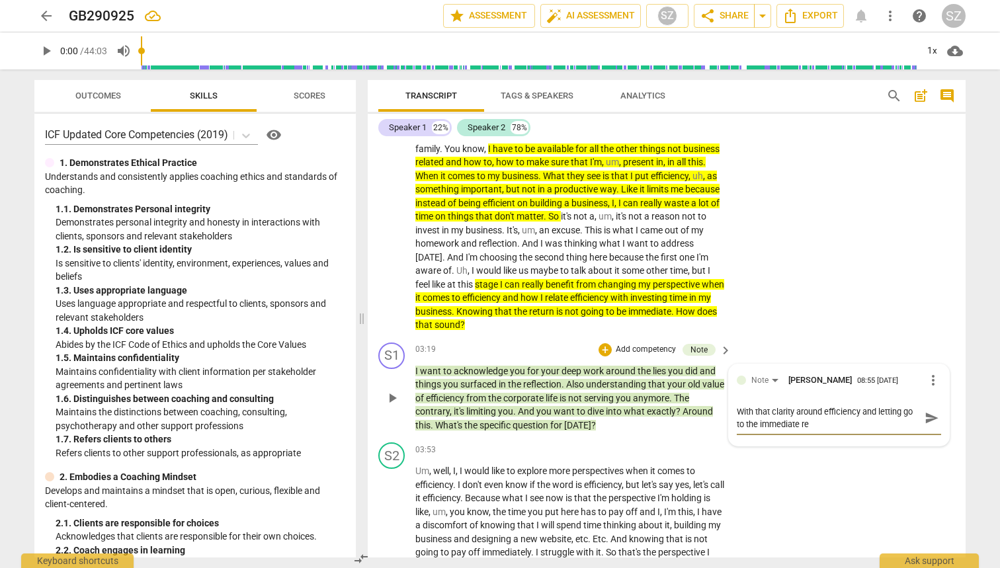
type textarea "With that clarity around efficiency and letting go to the immediate ret"
type textarea "With that clarity around efficiency and letting go to the immediate retu"
type textarea "With that clarity around efficiency and letting go to the immediate retur"
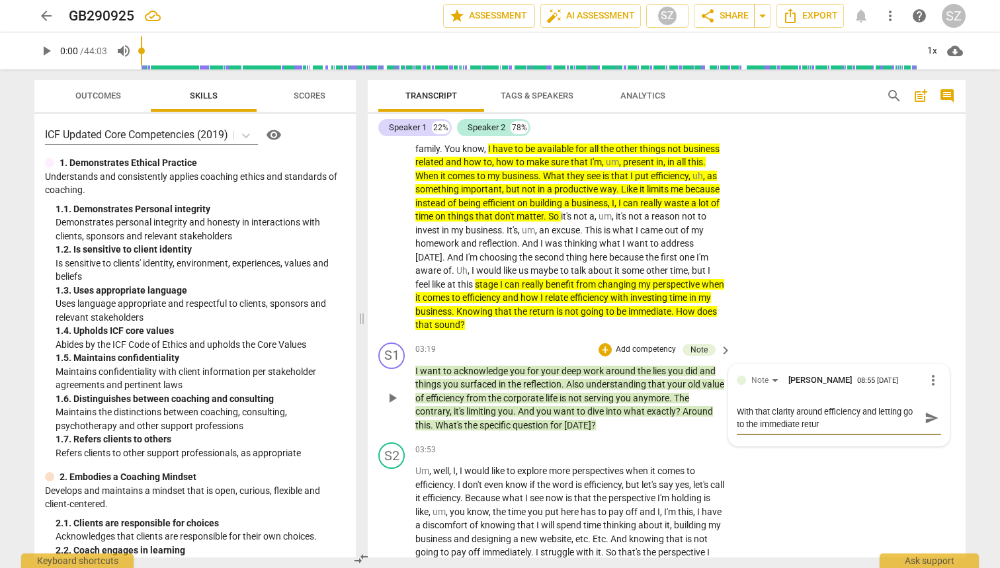
type textarea "With that clarity around efficiency and letting go to the immediate return"
type textarea "With that clarity around efficiency and letting go to the immediate return-"
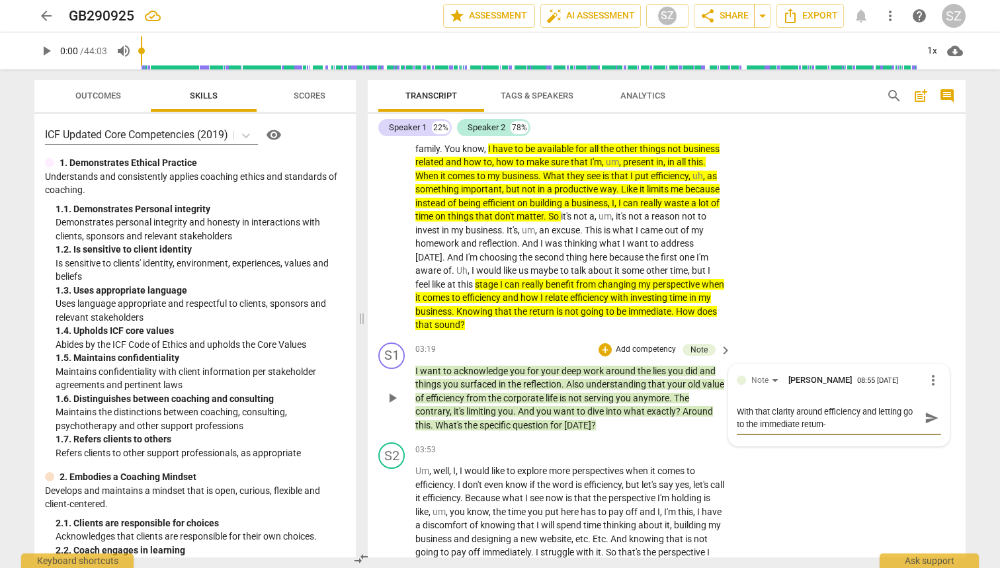
type textarea "With that clarity around efficiency and letting go to the immediate return-"
type textarea "With that clarity around efficiency and letting go to the immediate return- w"
type textarea "With that clarity around efficiency and letting go to the immediate return- wh"
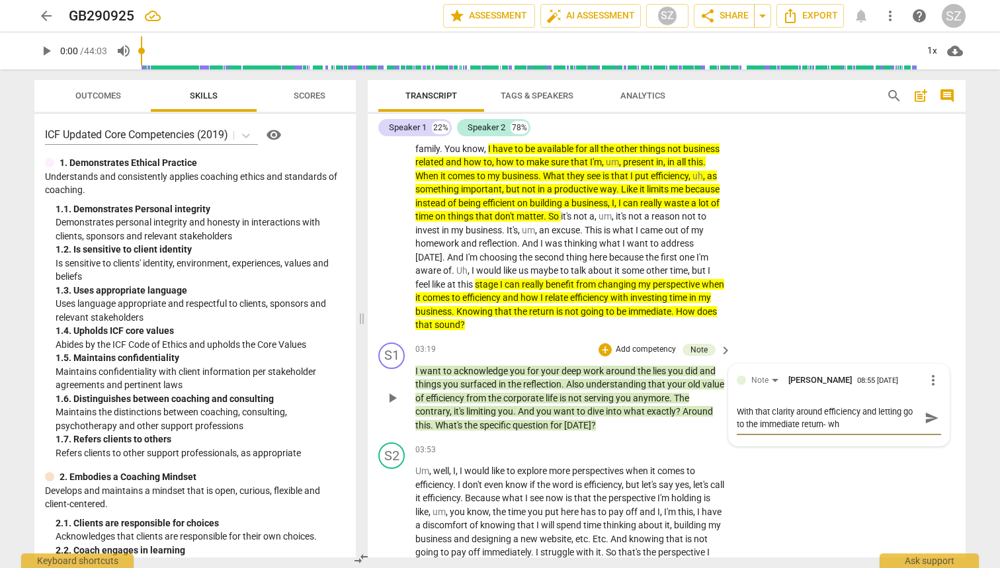
type textarea "With that clarity around efficiency and letting go to the immediate return- wha"
type textarea "With that clarity around efficiency and letting go to the immediate return- what"
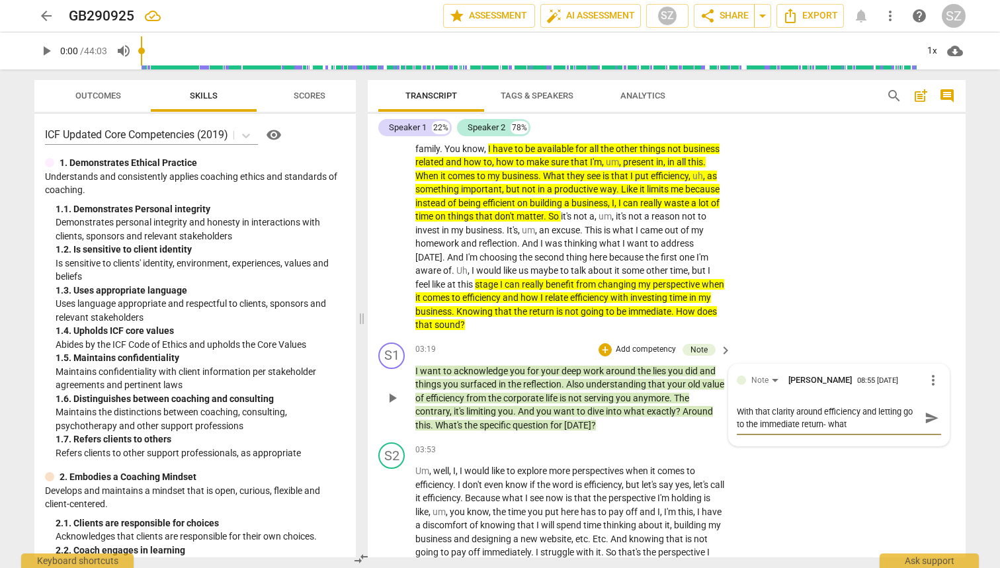
type textarea "With that clarity around efficiency and letting go to the immediate return- what"
type textarea "With that clarity around efficiency and letting go to the immediate return- wha…"
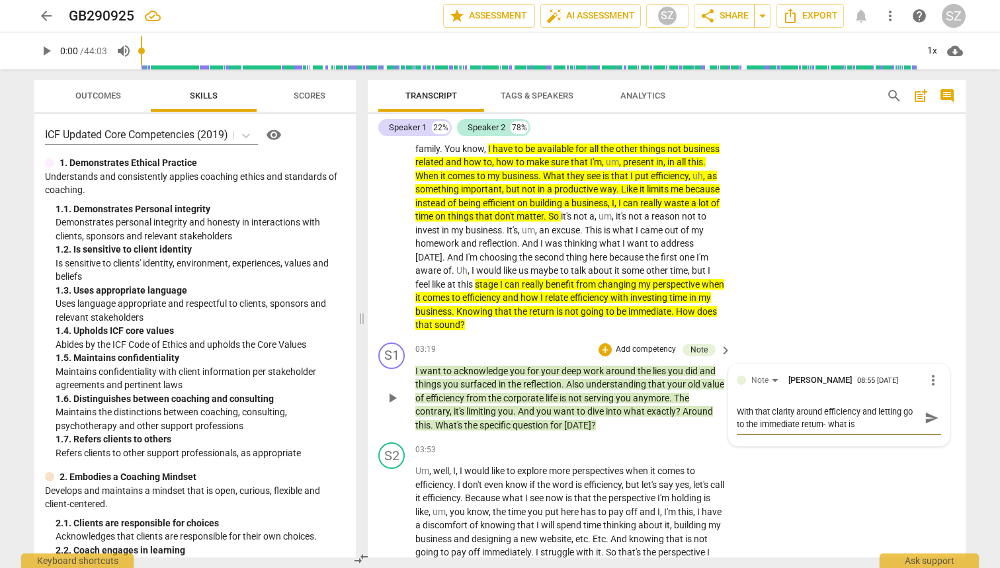
type textarea "With that clarity around efficiency and letting go to the immediate return- wha…"
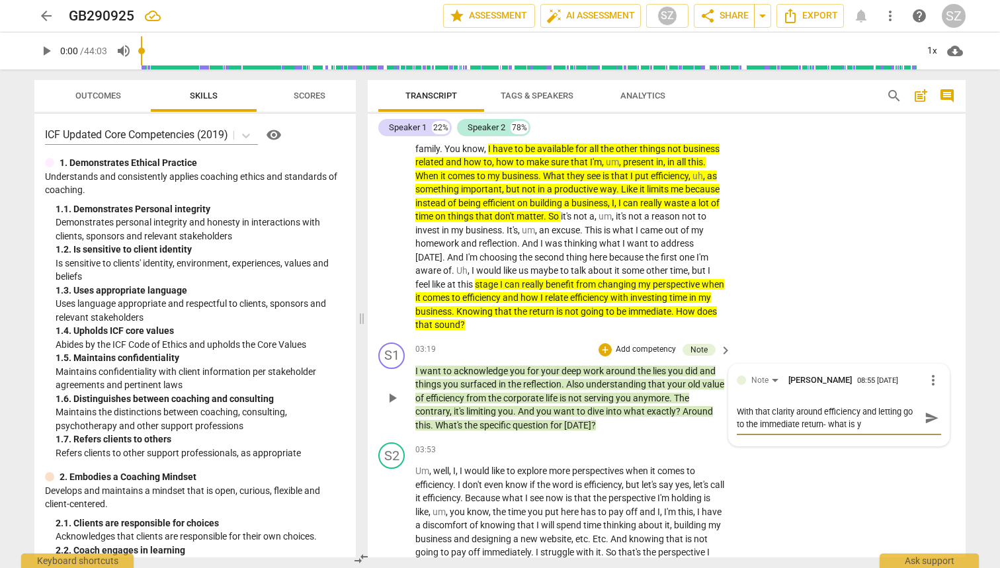
type textarea "With that clarity around efficiency and letting go to the immediate return- wha…"
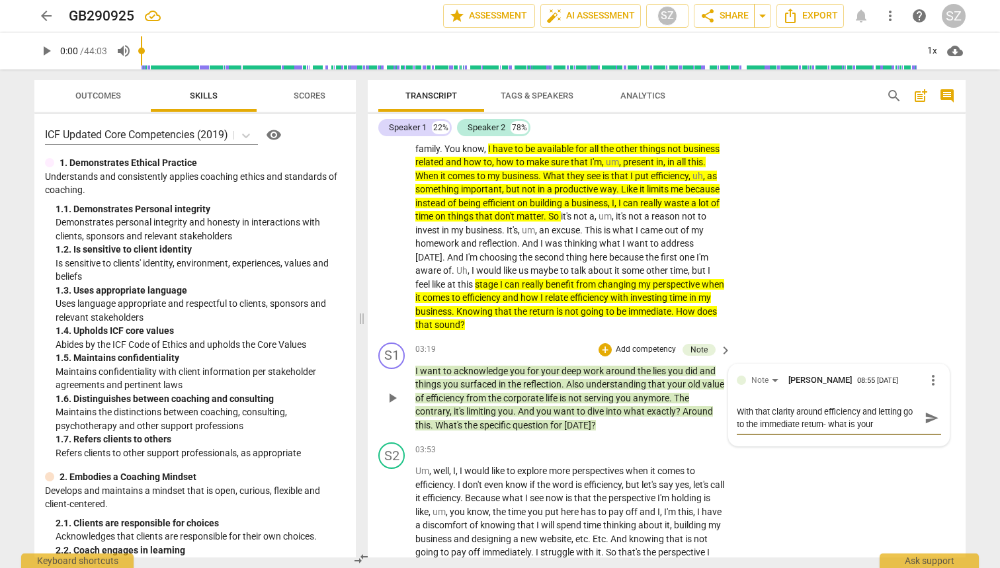
type textarea "With that clarity around efficiency and letting go to the immediate return- wha…"
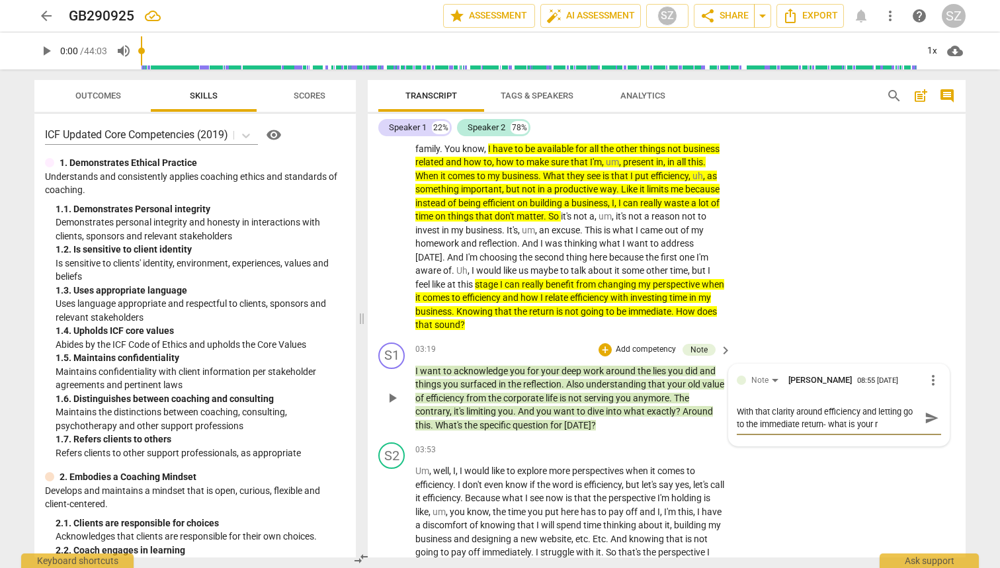
type textarea "With that clarity around efficiency and letting go to the immediate return- wha…"
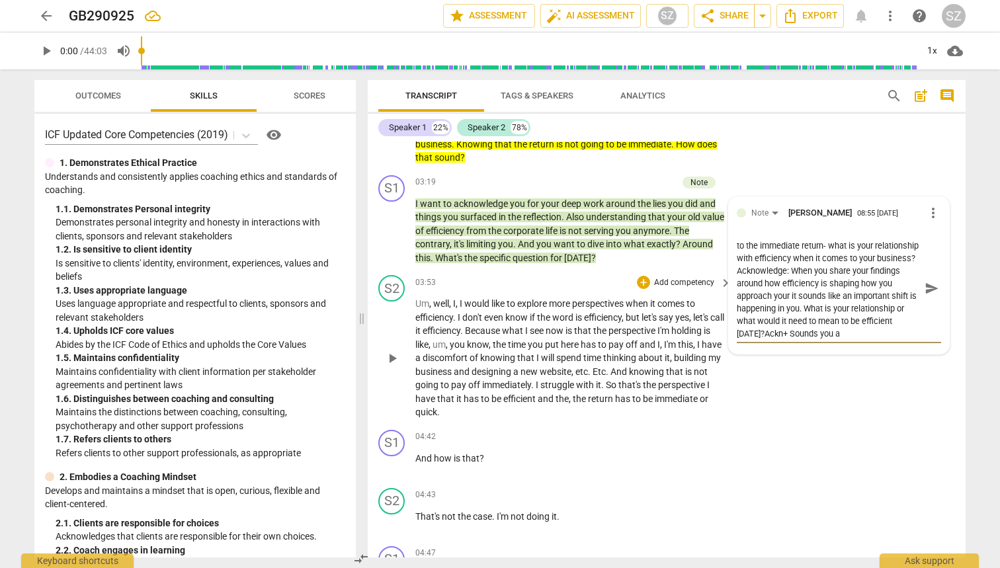
scroll to position [25, 0]
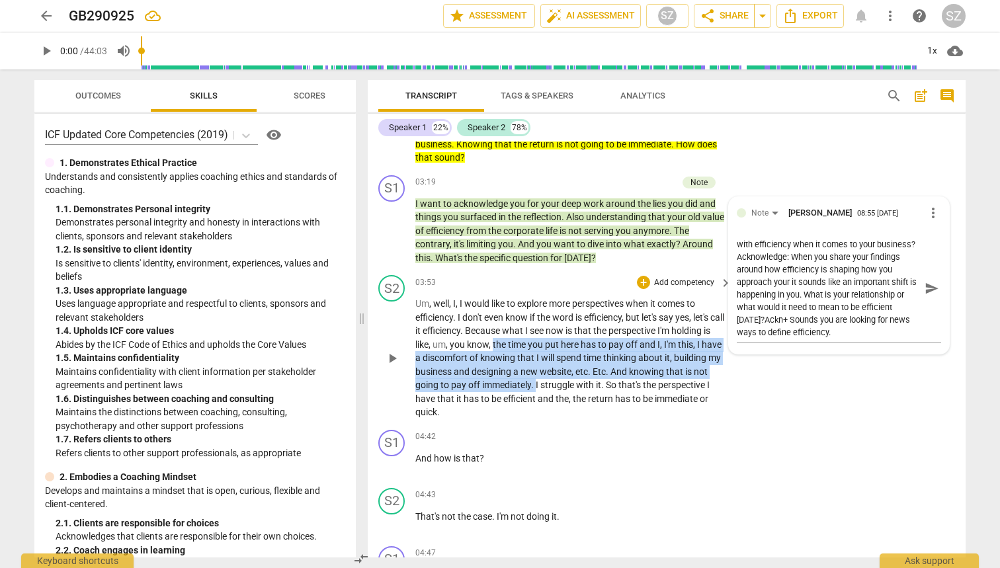
drag, startPoint x: 536, startPoint y: 329, endPoint x: 580, endPoint y: 369, distance: 59.0
click at [580, 250] on p "Um , well , I , I would like to explore more perspectives when it comes to effi…" at bounding box center [570, 358] width 310 height 122
click at [613, 250] on icon "button" at bounding box center [611, 353] width 13 height 16
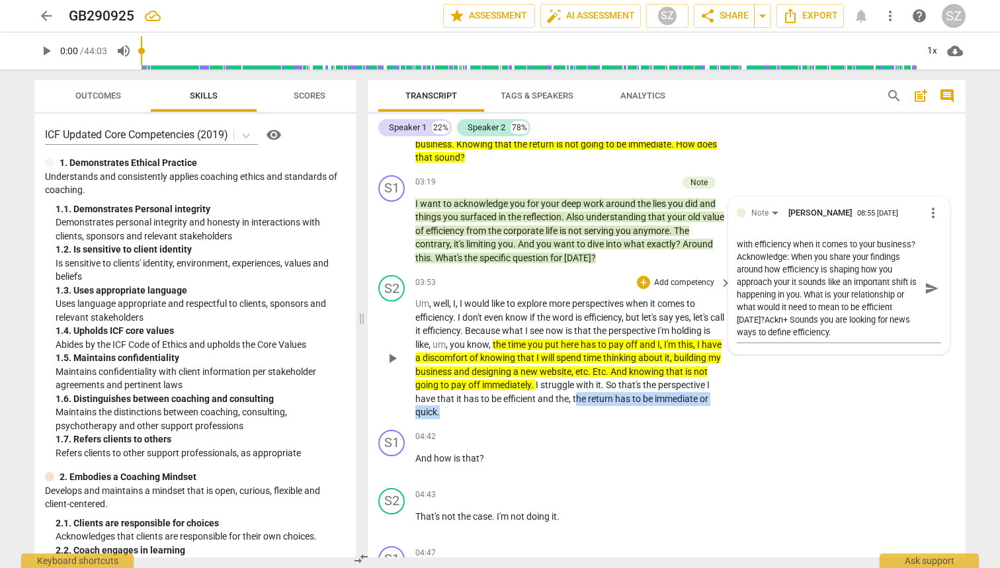
drag, startPoint x: 630, startPoint y: 386, endPoint x: 695, endPoint y: 400, distance: 65.7
click at [695, 250] on p "Um , well , I , I would like to explore more perspectives when it comes to effi…" at bounding box center [570, 358] width 310 height 122
click at [525, 250] on icon "button" at bounding box center [527, 377] width 8 height 9
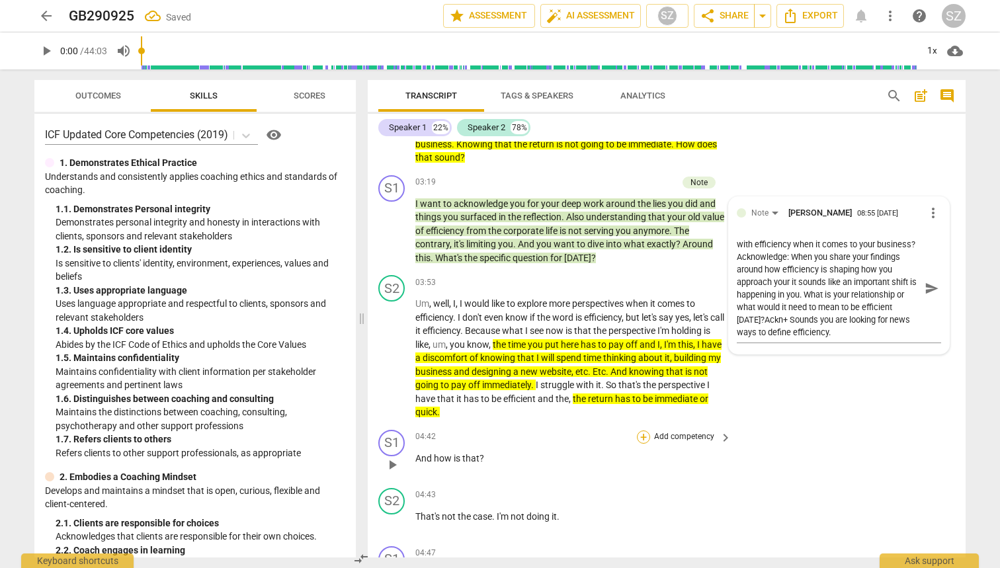
click at [645, 250] on div "+" at bounding box center [643, 437] width 13 height 13
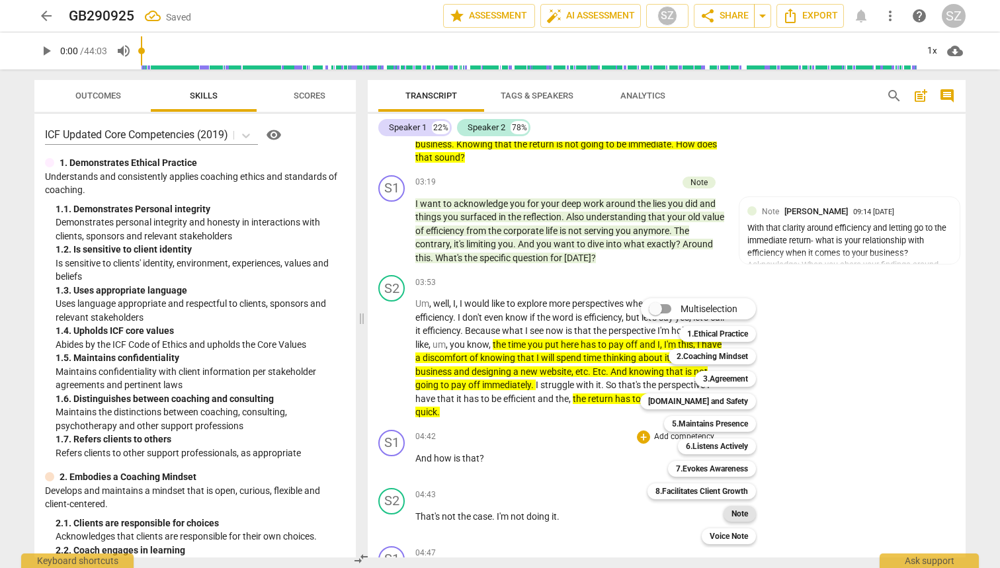
click at [736, 250] on b "Note" at bounding box center [740, 514] width 17 height 16
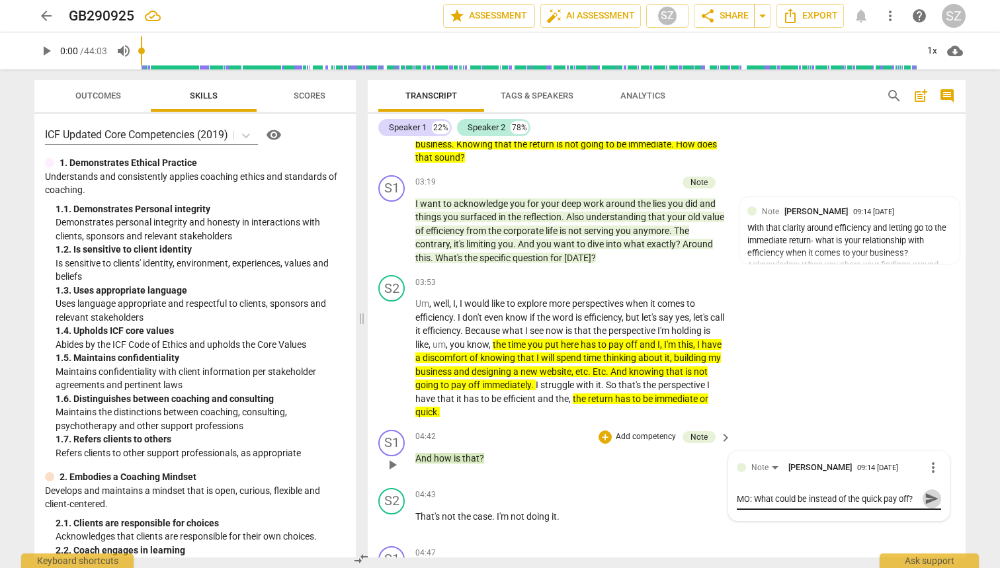
click at [925, 250] on span "send" at bounding box center [932, 499] width 15 height 15
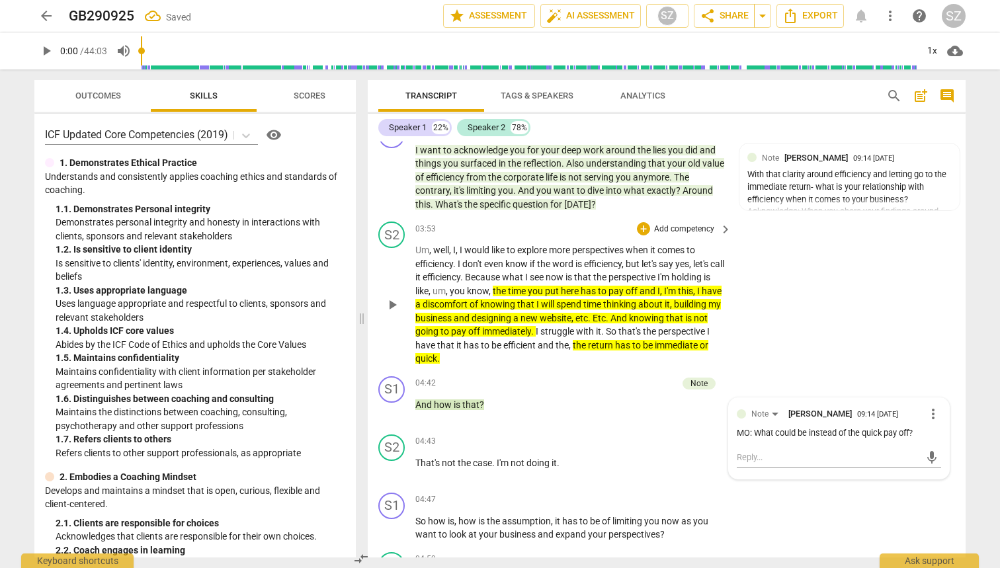
scroll to position [771, 0]
click at [391, 250] on span "play_arrow" at bounding box center [392, 412] width 16 height 16
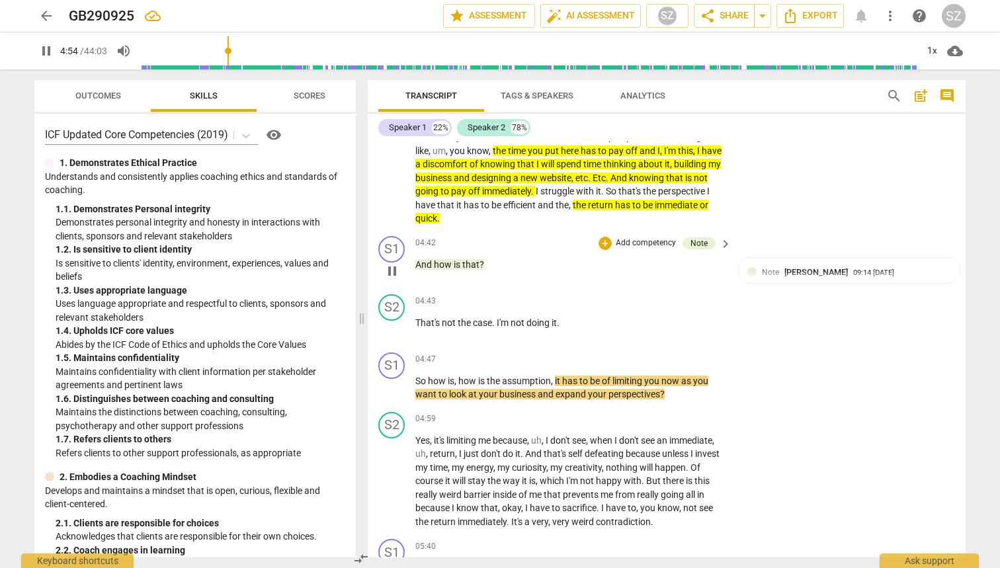
scroll to position [913, 0]
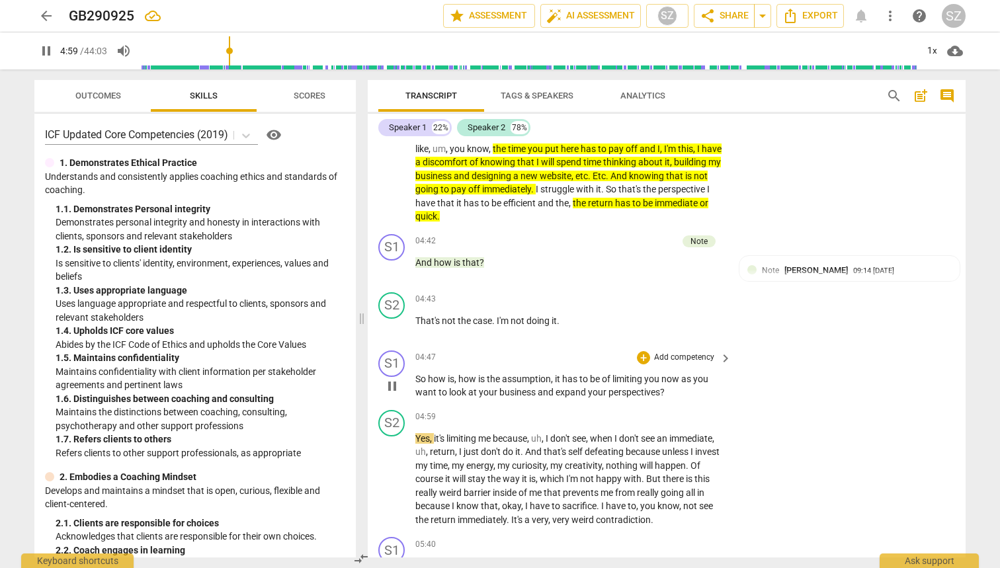
click at [397, 250] on span "pause" at bounding box center [392, 386] width 16 height 16
click at [649, 250] on div "+ Add competency" at bounding box center [676, 357] width 79 height 13
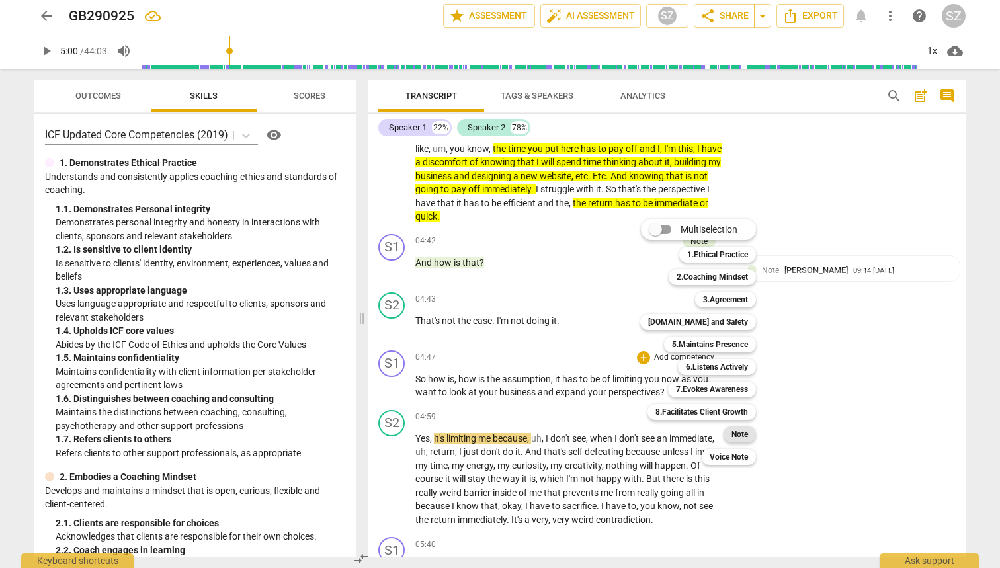
click at [740, 250] on b "Note" at bounding box center [740, 435] width 17 height 16
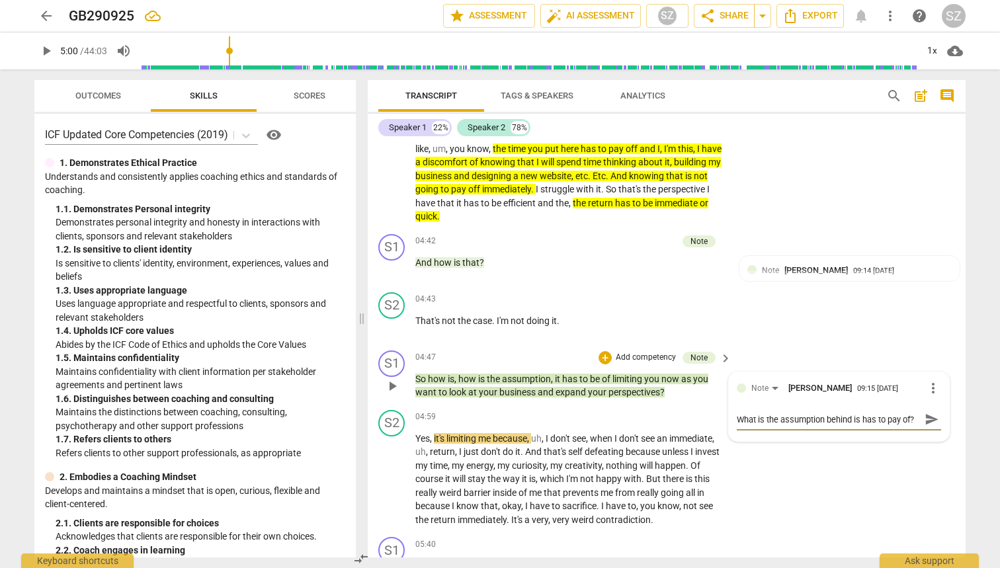
click at [930, 250] on span "send" at bounding box center [932, 419] width 15 height 15
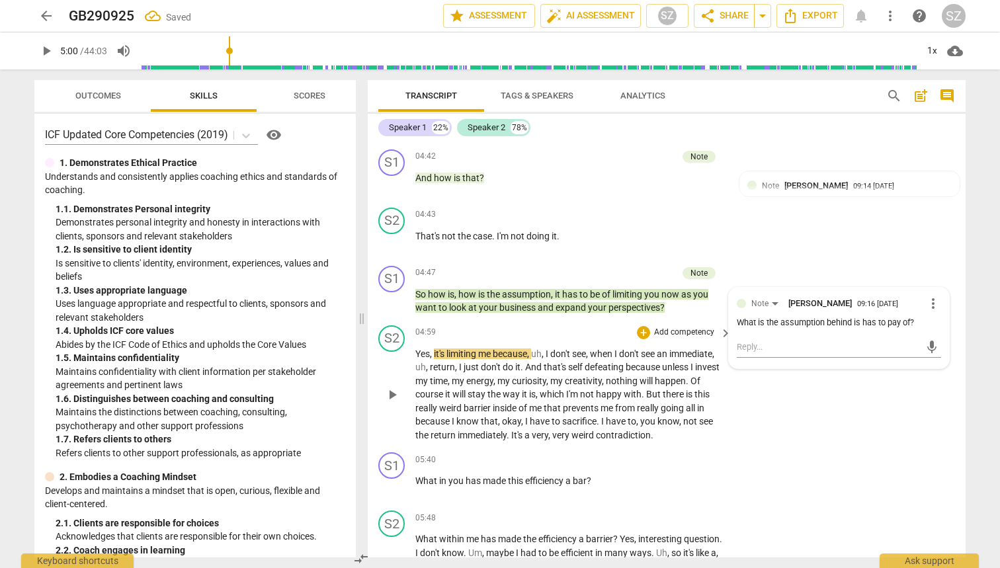
scroll to position [1001, 0]
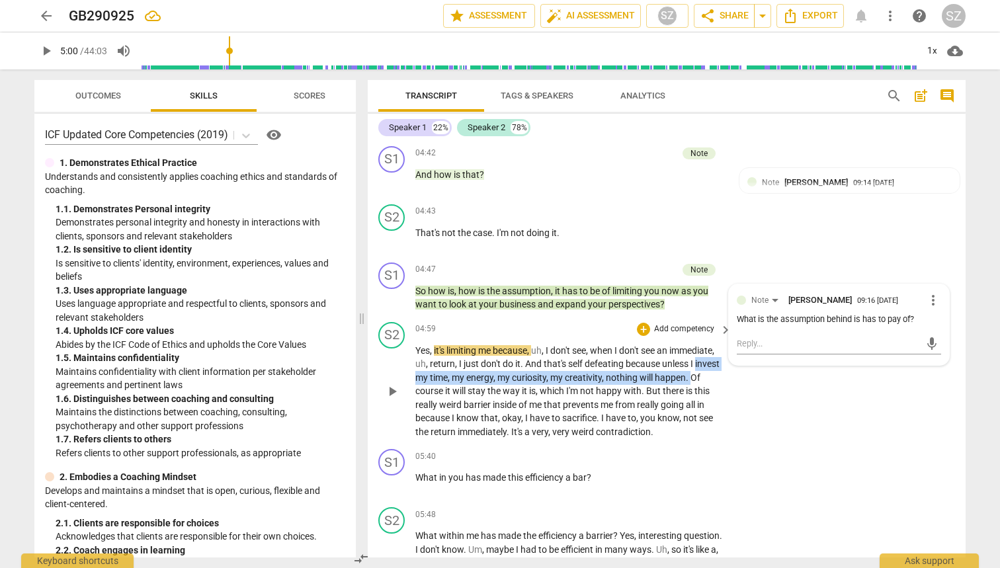
drag, startPoint x: 415, startPoint y: 361, endPoint x: 725, endPoint y: 362, distance: 309.6
click at [725, 250] on div "Yes , it's limiting me because , uh , I don't see , when I don't see an immedia…" at bounding box center [574, 391] width 318 height 95
click at [750, 250] on icon "button" at bounding box center [751, 341] width 8 height 9
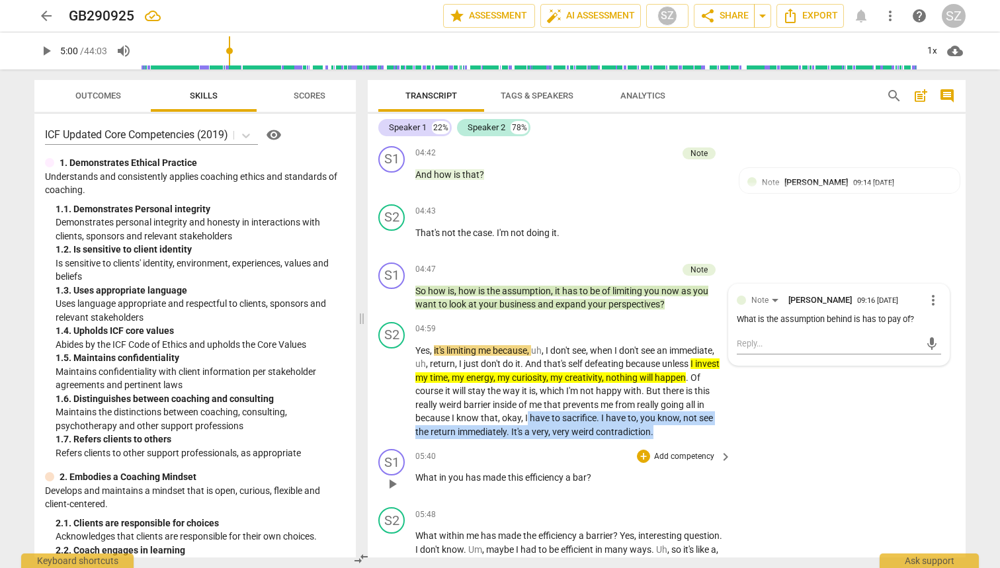
drag, startPoint x: 537, startPoint y: 397, endPoint x: 587, endPoint y: 436, distance: 63.6
click at [587, 250] on div "S1 play_arrow pause 00:02 + Add competency keyboard_arrow_right Thank you , [PE…" at bounding box center [667, 350] width 598 height 416
click at [701, 250] on icon "button" at bounding box center [703, 394] width 8 height 9
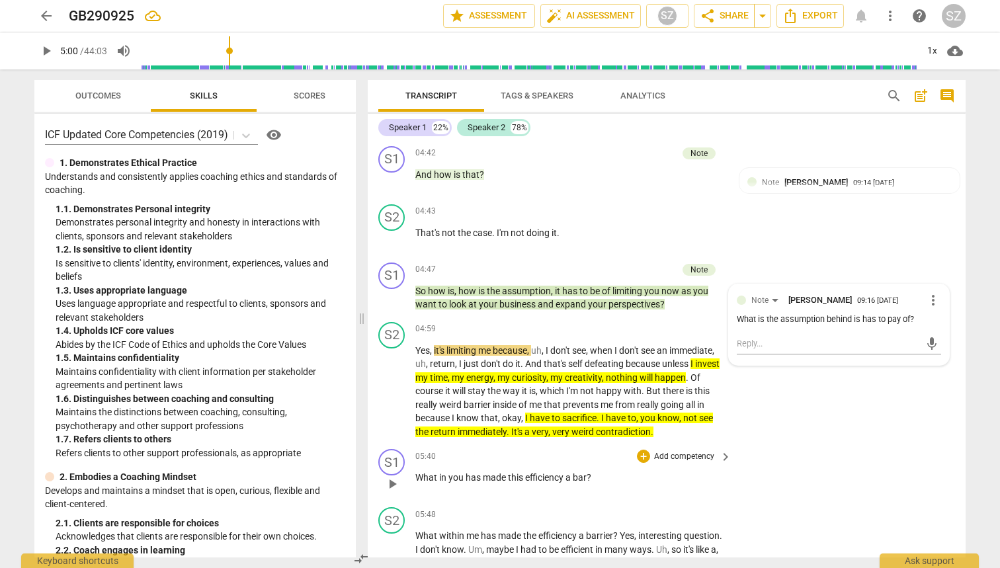
click at [391, 250] on span "play_arrow" at bounding box center [392, 484] width 16 height 16
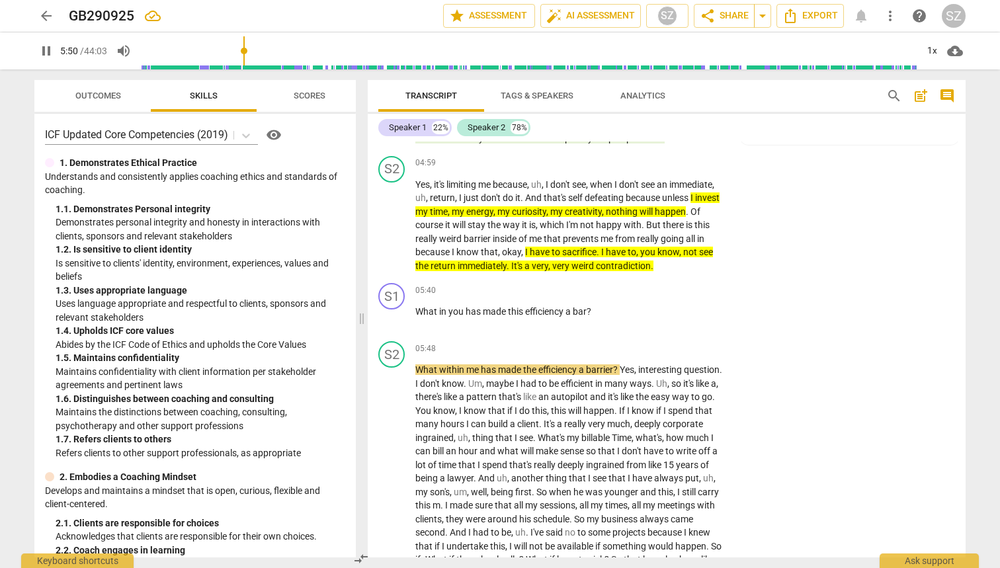
scroll to position [1168, 0]
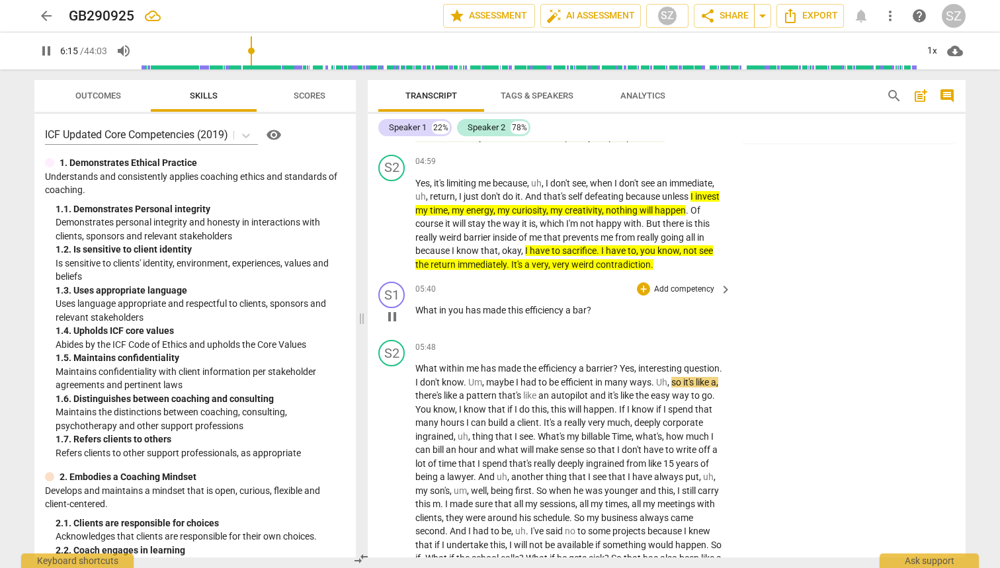
click at [394, 250] on span "pause" at bounding box center [392, 317] width 16 height 16
click at [637, 250] on div "+" at bounding box center [643, 288] width 13 height 13
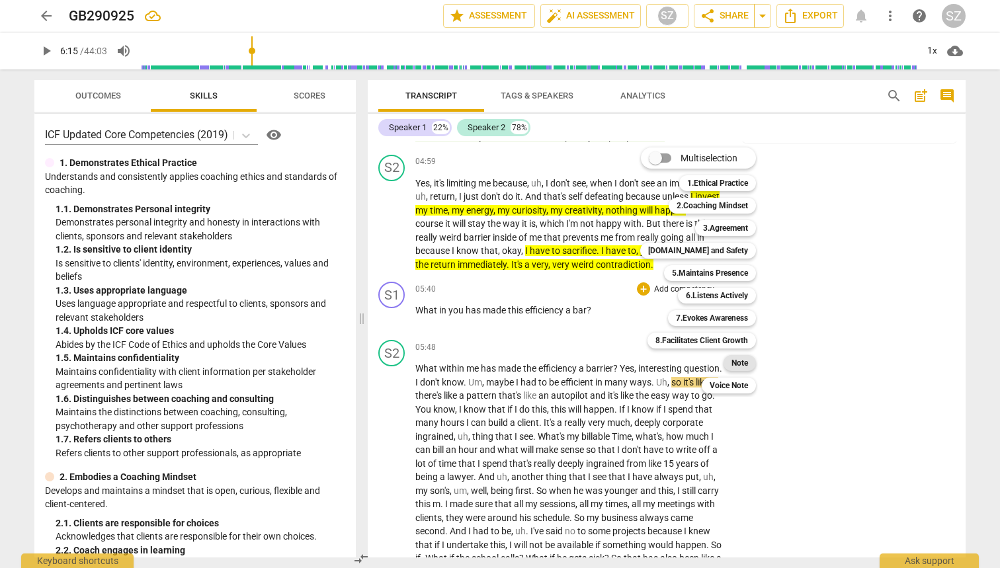
click at [747, 250] on b "Note" at bounding box center [740, 363] width 17 height 16
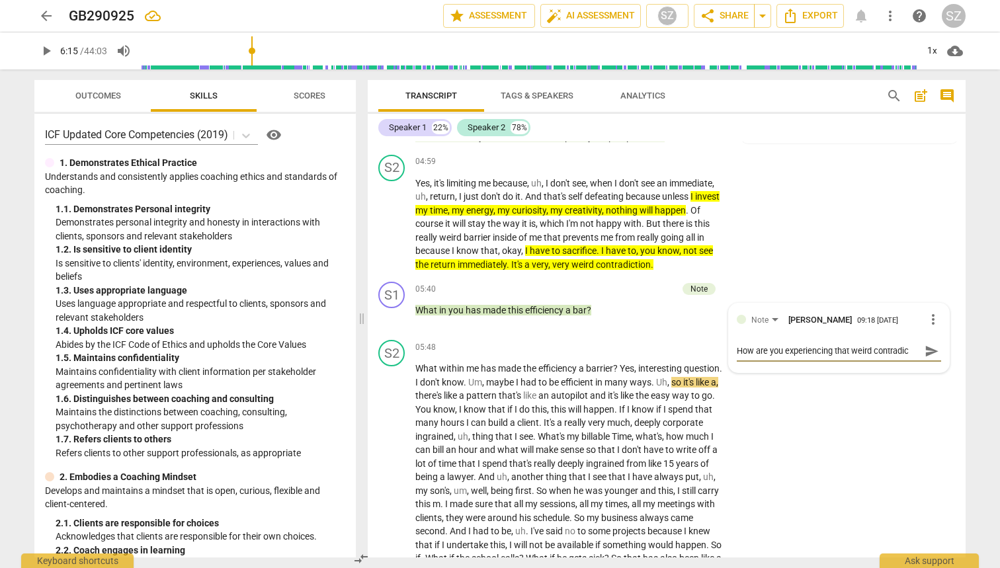
scroll to position [11, 0]
click at [927, 250] on span "send" at bounding box center [932, 351] width 15 height 15
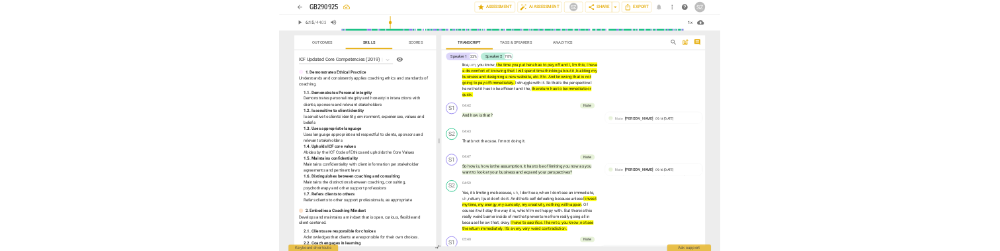
scroll to position [959, 0]
